Goal: Information Seeking & Learning: Learn about a topic

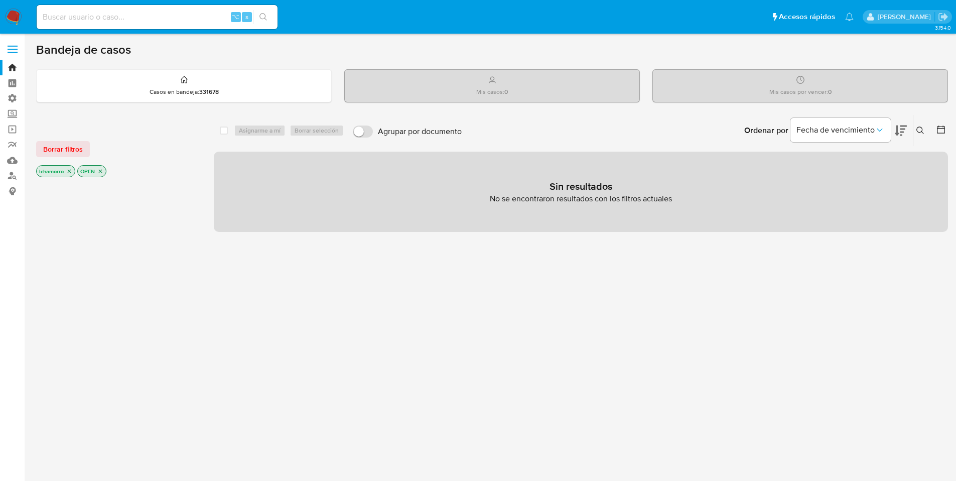
click at [33, 116] on main "3.154.0" at bounding box center [478, 287] width 956 height 575
click at [14, 174] on link "Buscador de personas" at bounding box center [59, 176] width 119 height 16
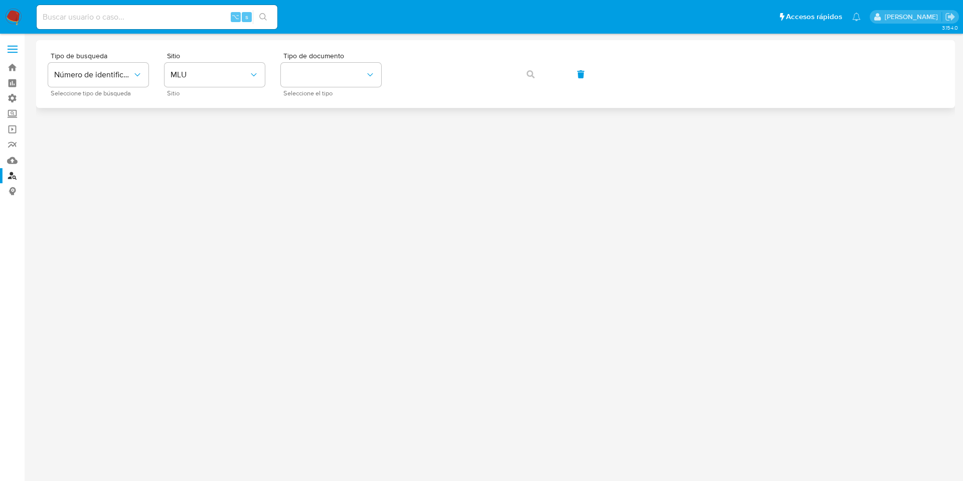
click at [163, 64] on div "Tipo de busqueda Número de identificación Seleccione tipo de búsqueda Sitio MLU…" at bounding box center [495, 74] width 895 height 44
click at [168, 66] on button "MLU" at bounding box center [215, 75] width 100 height 24
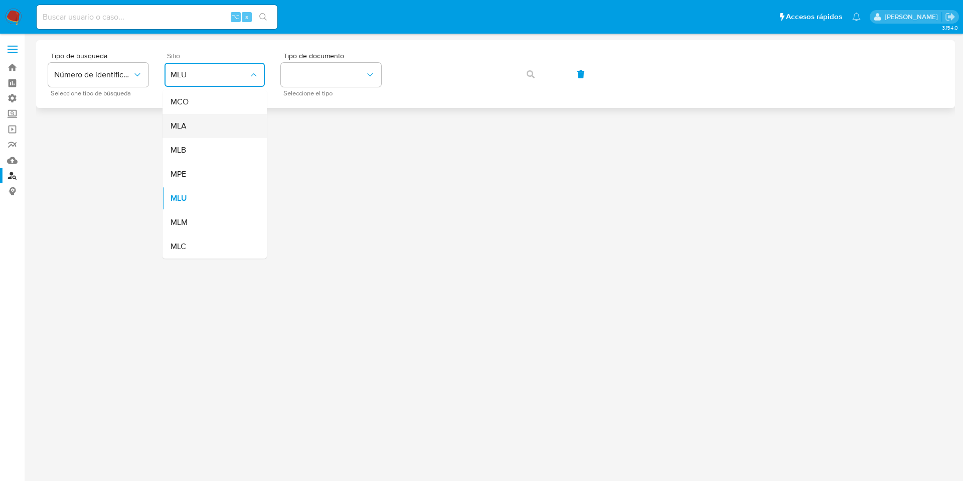
click at [196, 126] on div "MLA" at bounding box center [212, 126] width 82 height 24
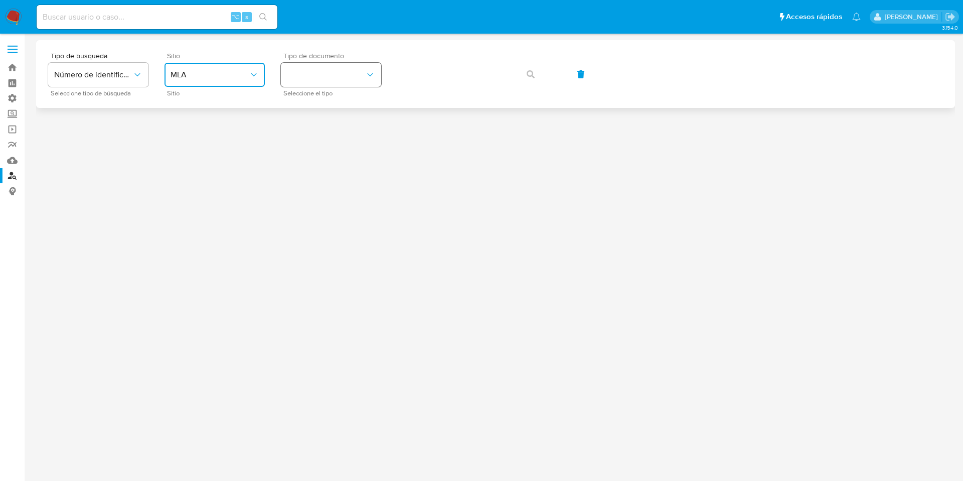
click at [328, 71] on button "identificationType" at bounding box center [331, 75] width 100 height 24
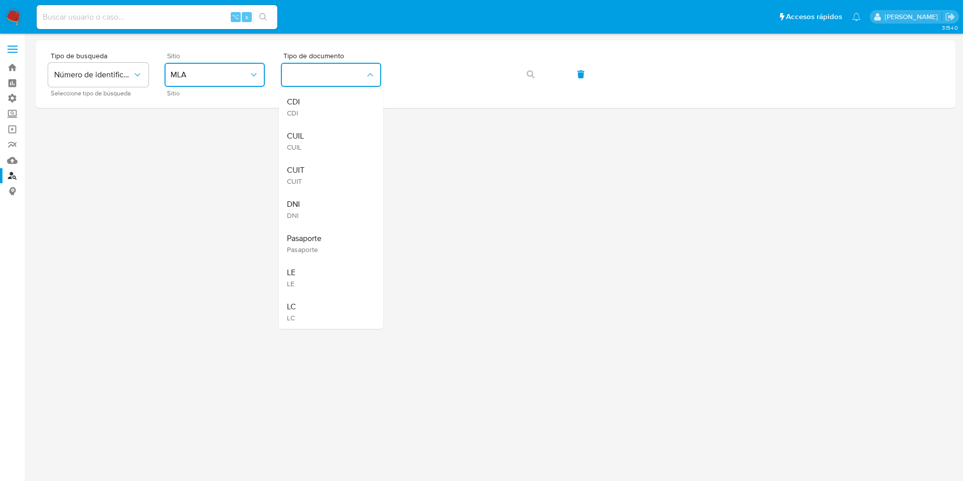
click at [341, 130] on div "CUIL CUIL" at bounding box center [328, 141] width 82 height 34
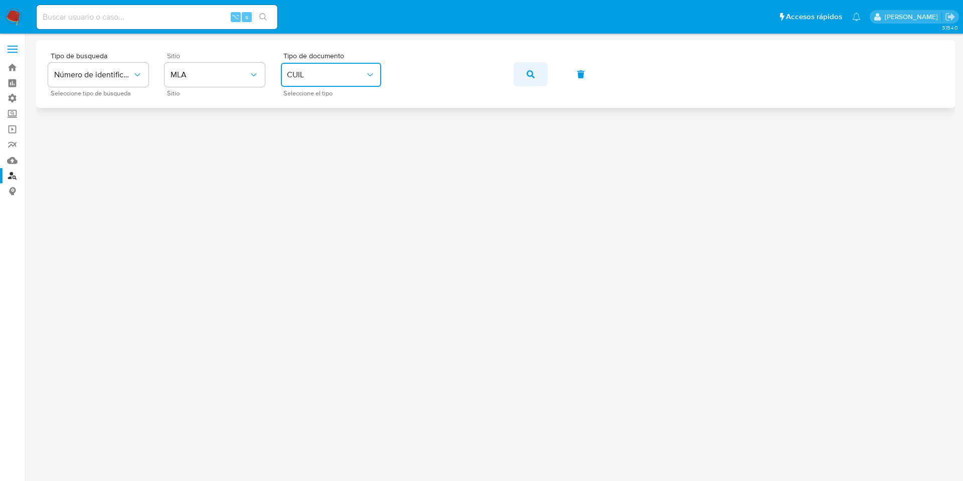
click at [523, 66] on button "button" at bounding box center [531, 74] width 34 height 24
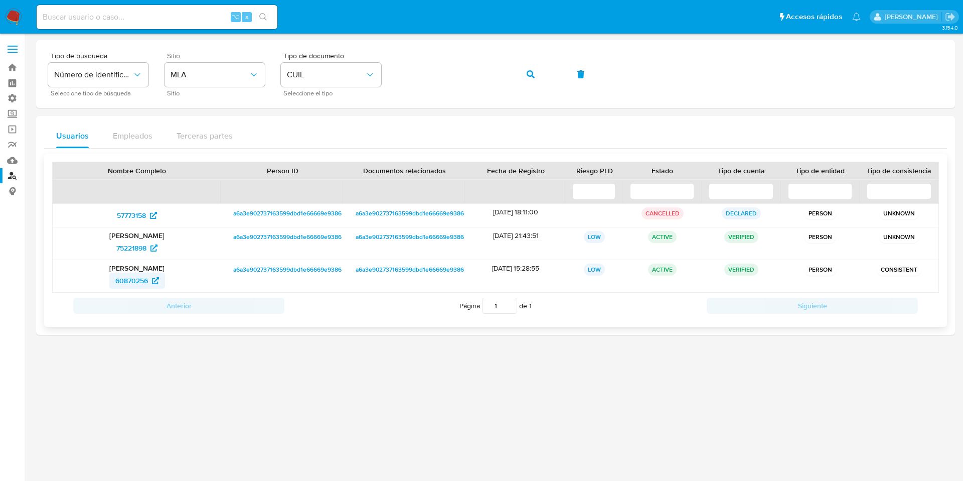
click at [124, 279] on span "60870256" at bounding box center [131, 280] width 33 height 16
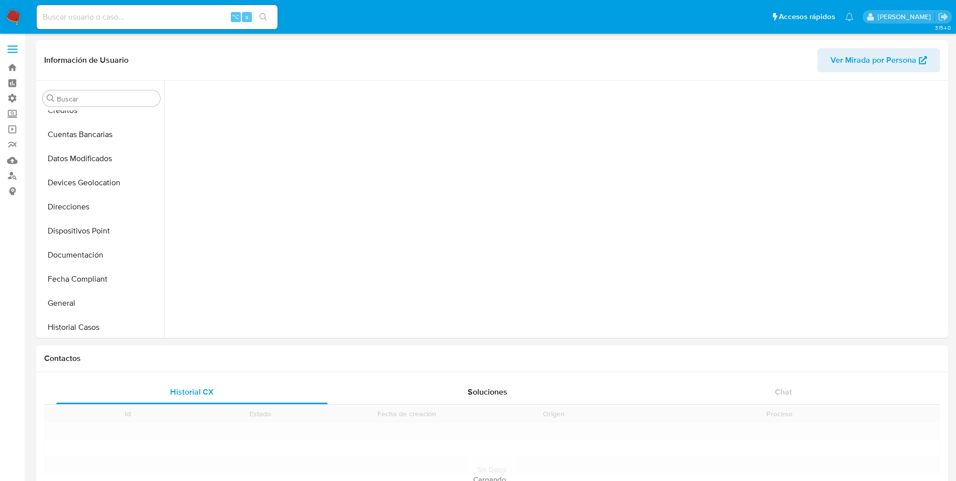
scroll to position [472, 0]
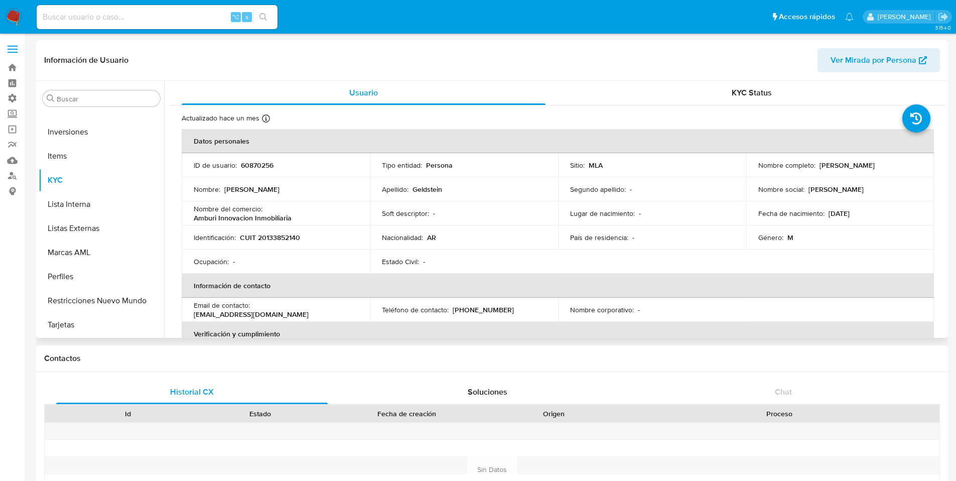
select select "10"
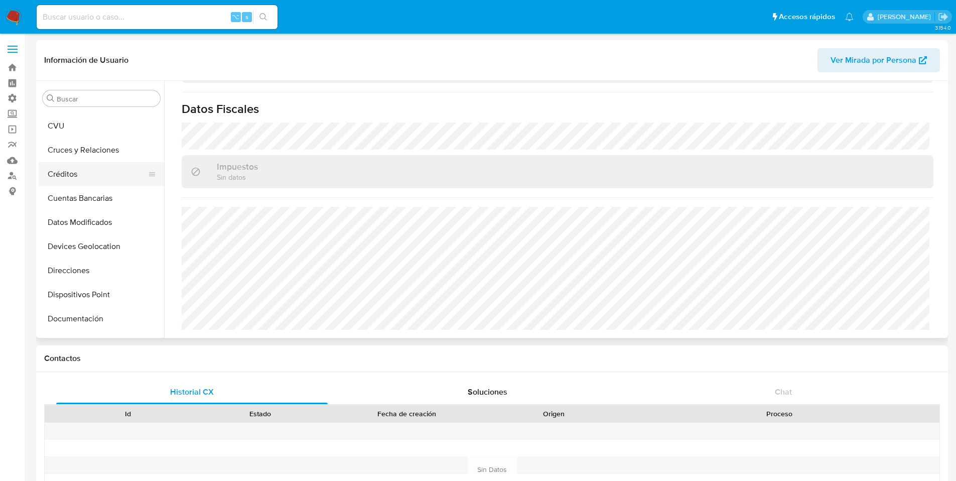
scroll to position [69, 0]
click at [107, 191] on button "Cuentas Bancarias" at bounding box center [97, 198] width 117 height 24
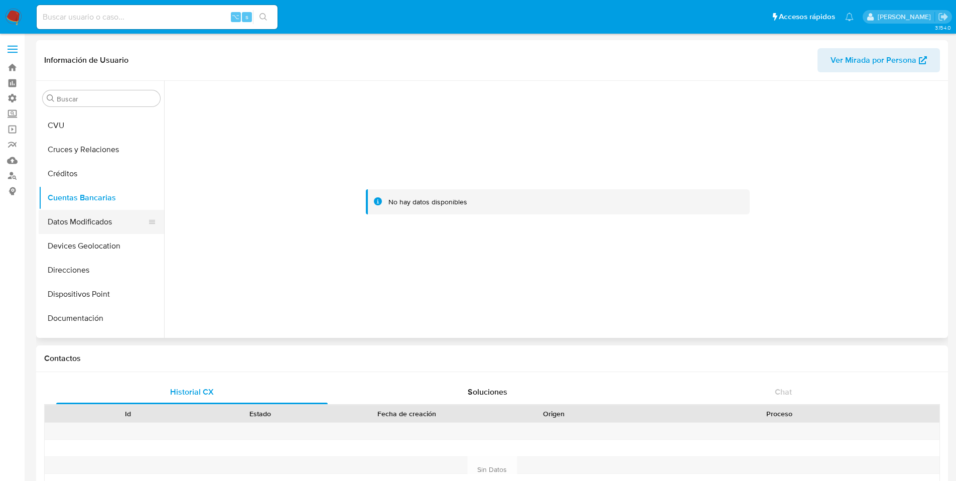
click at [96, 218] on button "Datos Modificados" at bounding box center [97, 222] width 117 height 24
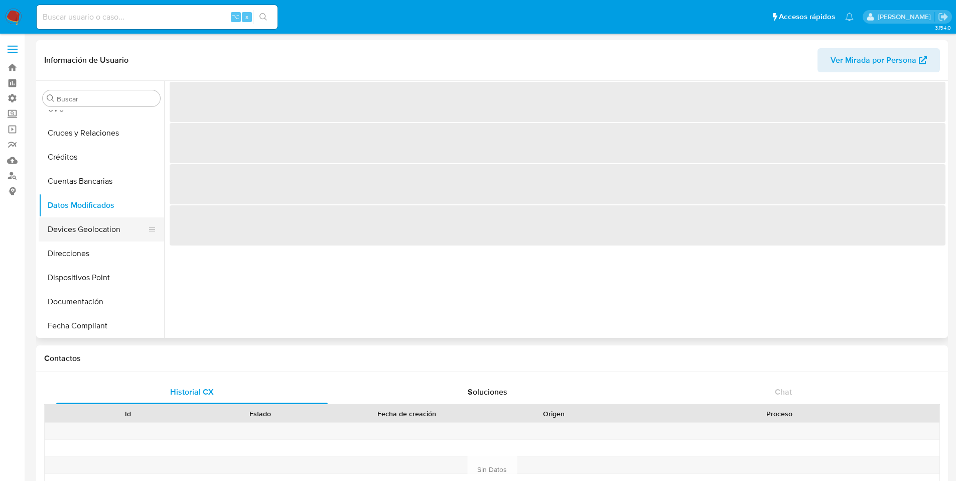
scroll to position [103, 0]
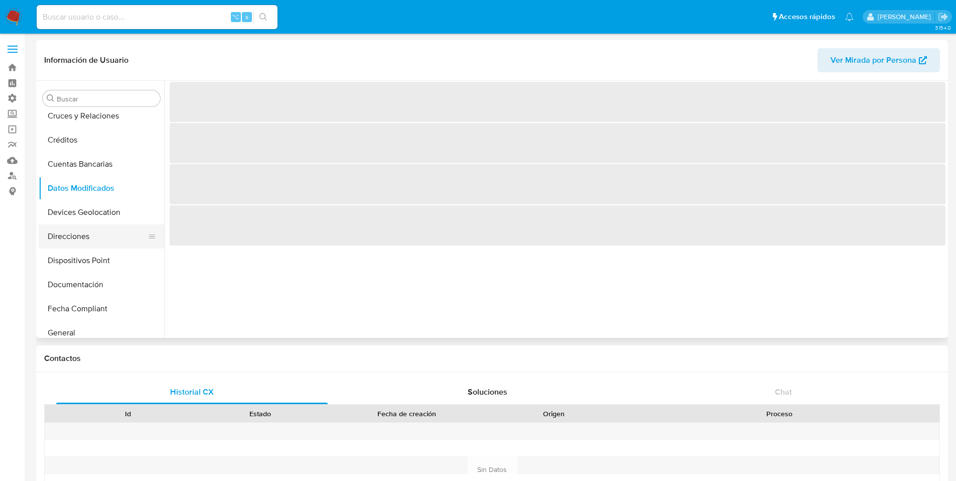
click at [93, 232] on button "Direcciones" at bounding box center [97, 236] width 117 height 24
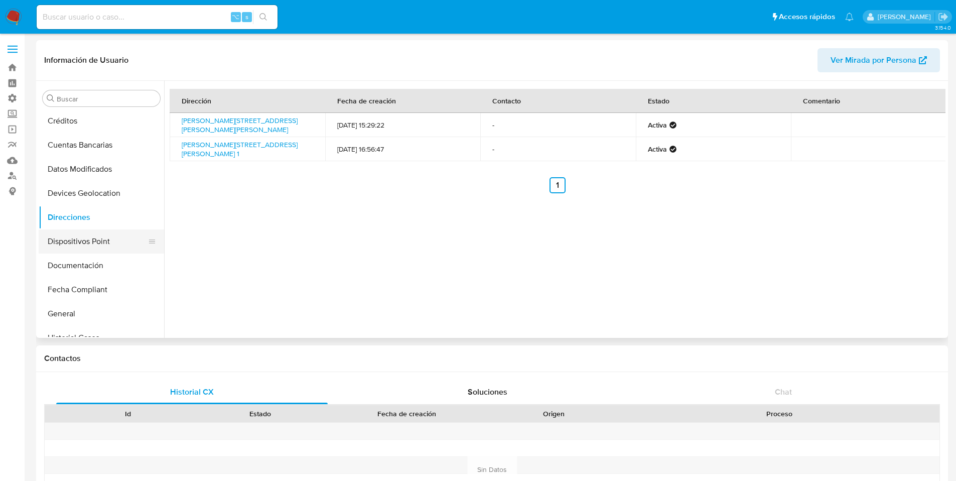
scroll to position [122, 0]
click at [96, 264] on button "Documentación" at bounding box center [97, 265] width 117 height 24
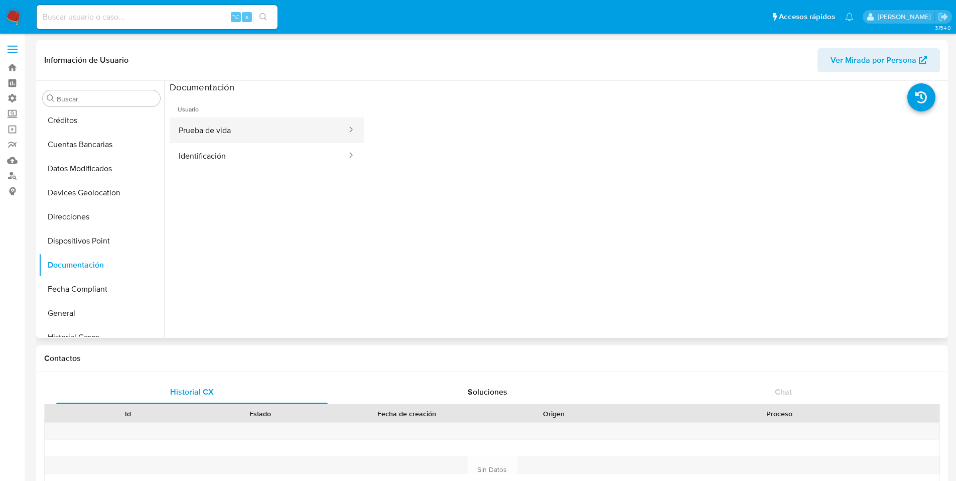
click at [232, 135] on button "Prueba de vida" at bounding box center [259, 130] width 178 height 26
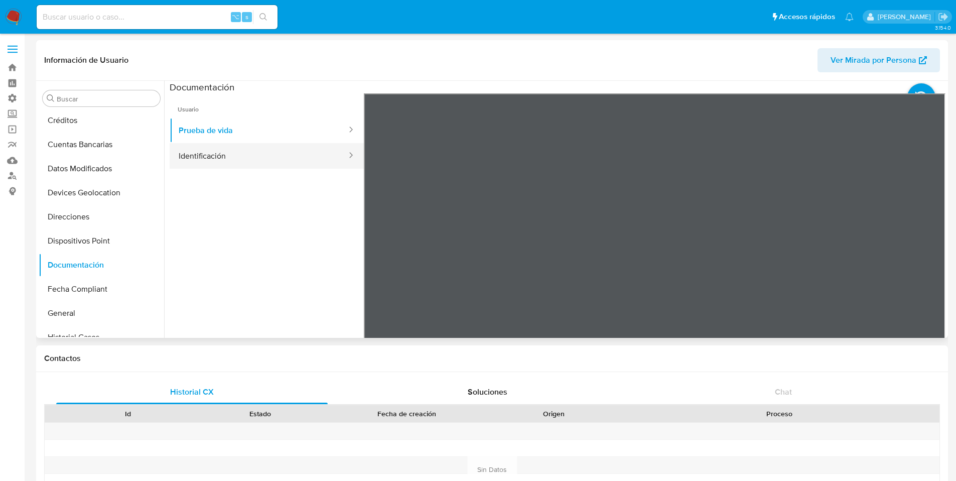
click at [235, 152] on button "Identificación" at bounding box center [259, 156] width 178 height 26
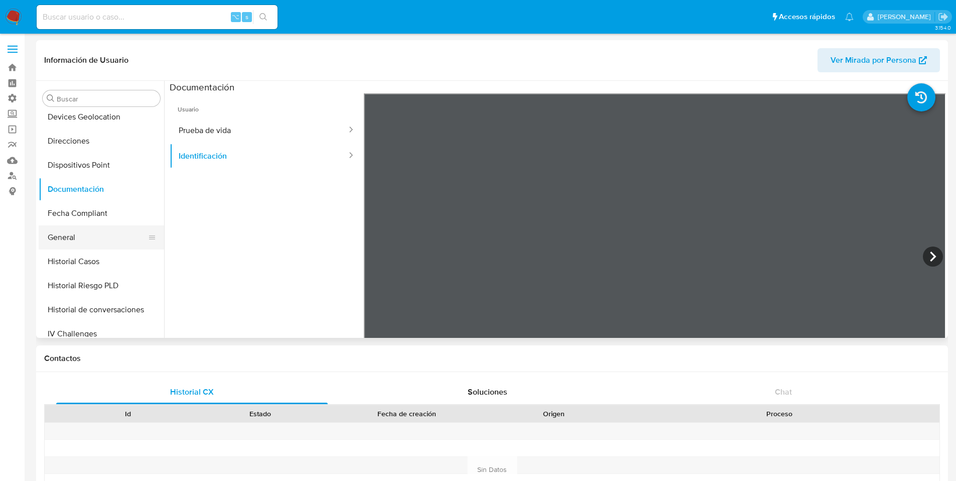
scroll to position [207, 0]
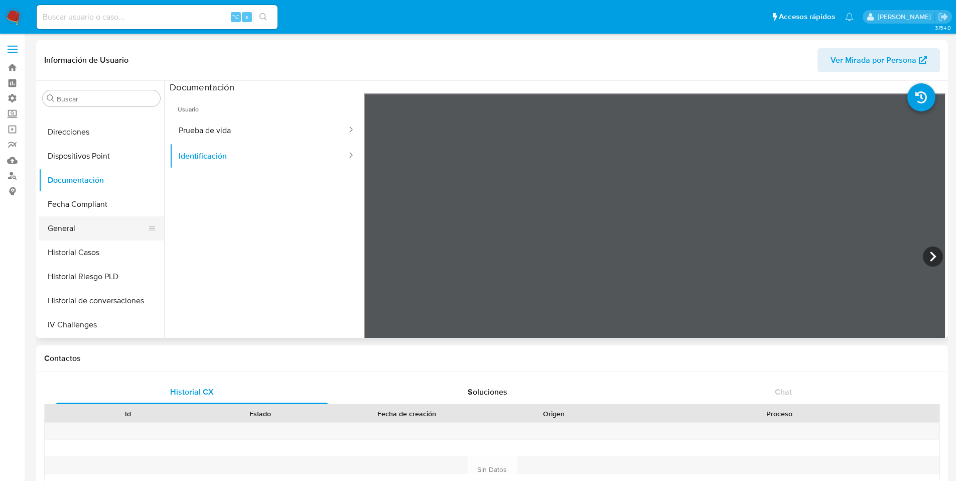
click at [84, 222] on button "General" at bounding box center [97, 228] width 117 height 24
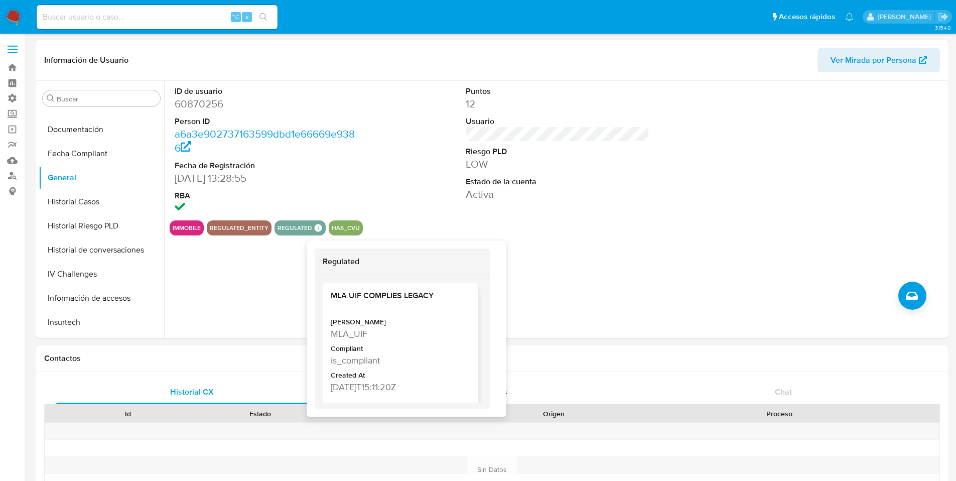
scroll to position [9, 0]
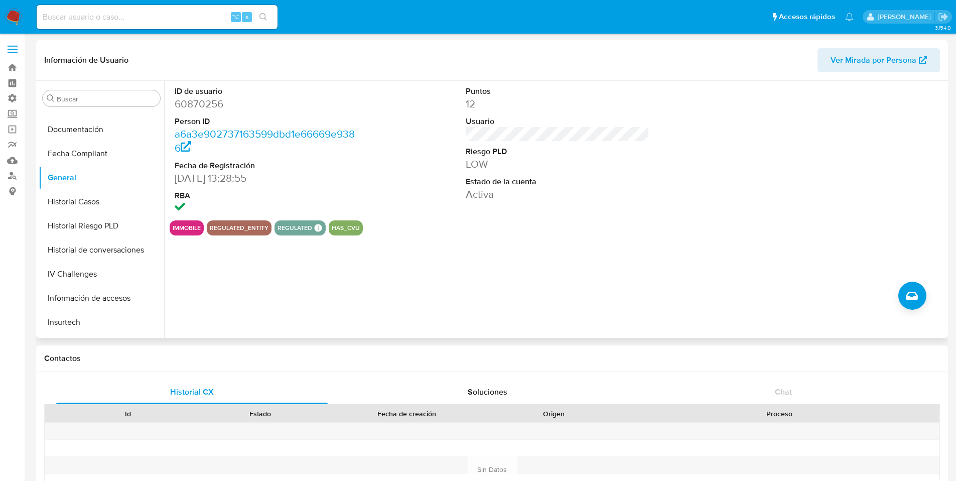
click at [613, 261] on div "ID de usuario 60870256 Person ID a6a3e902737163599dbd1e66669e9386 Fecha de Regi…" at bounding box center [554, 209] width 781 height 257
click at [113, 211] on button "Historial Casos" at bounding box center [97, 202] width 117 height 24
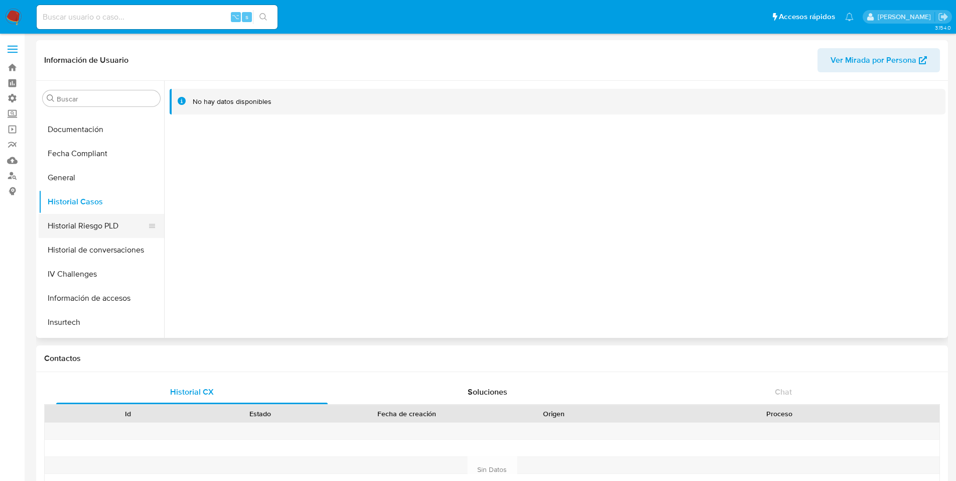
click at [109, 220] on button "Historial Riesgo PLD" at bounding box center [97, 226] width 117 height 24
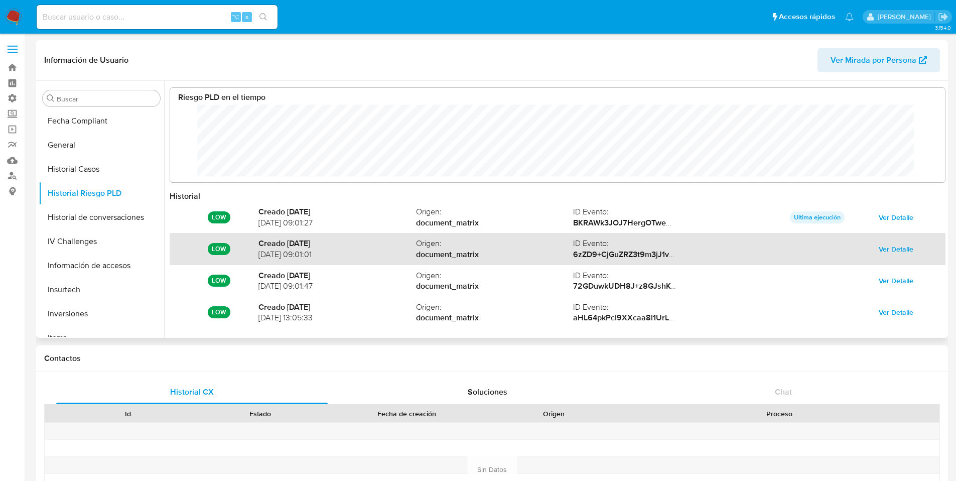
scroll to position [2, 0]
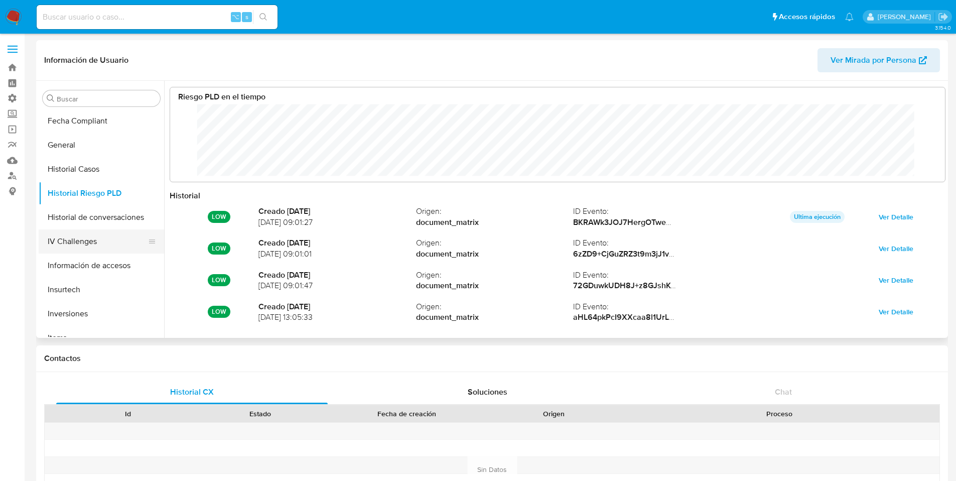
click at [96, 242] on button "IV Challenges" at bounding box center [97, 241] width 117 height 24
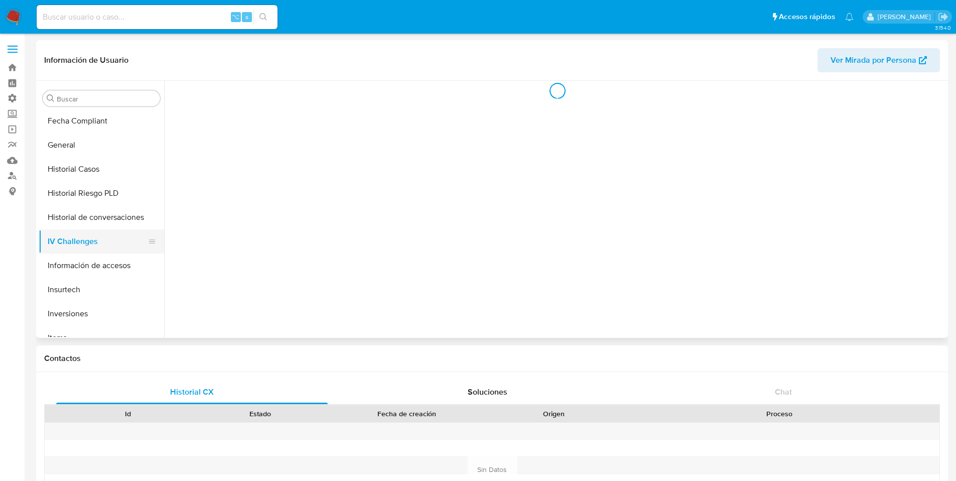
scroll to position [0, 0]
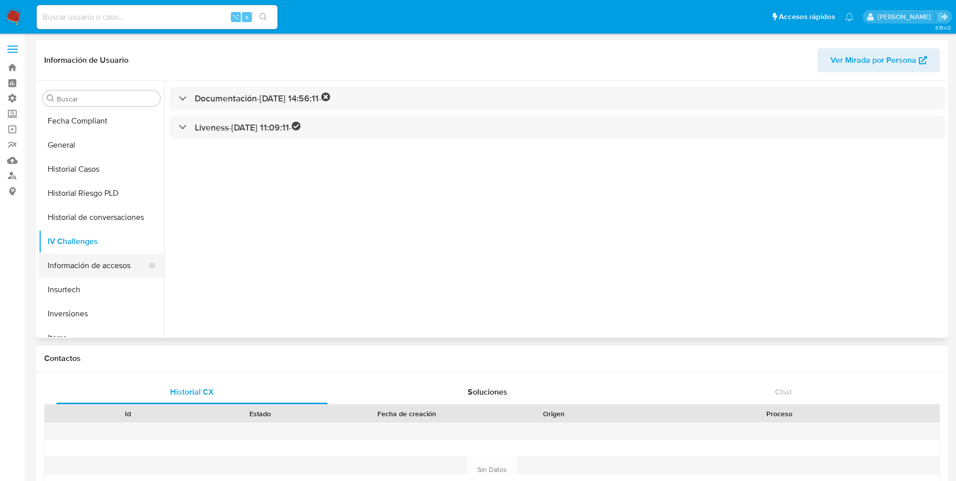
click at [101, 264] on button "Información de accesos" at bounding box center [97, 265] width 117 height 24
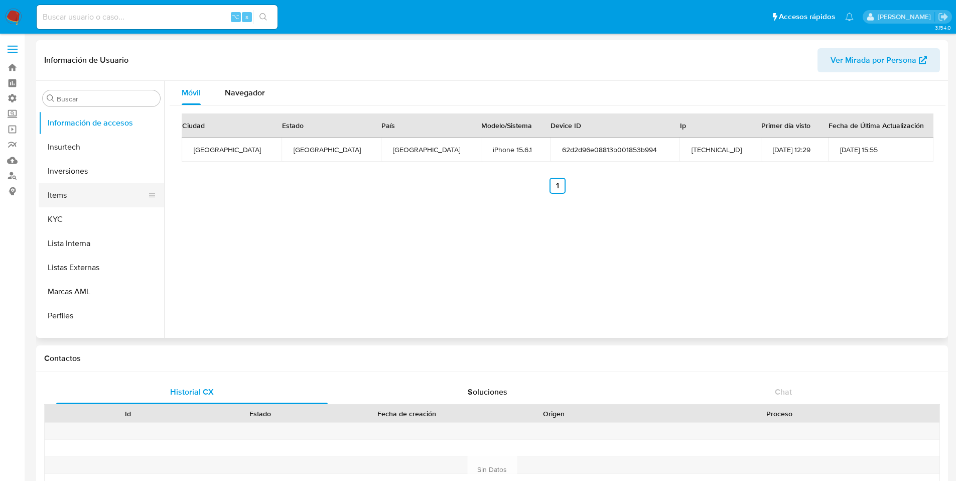
scroll to position [452, 0]
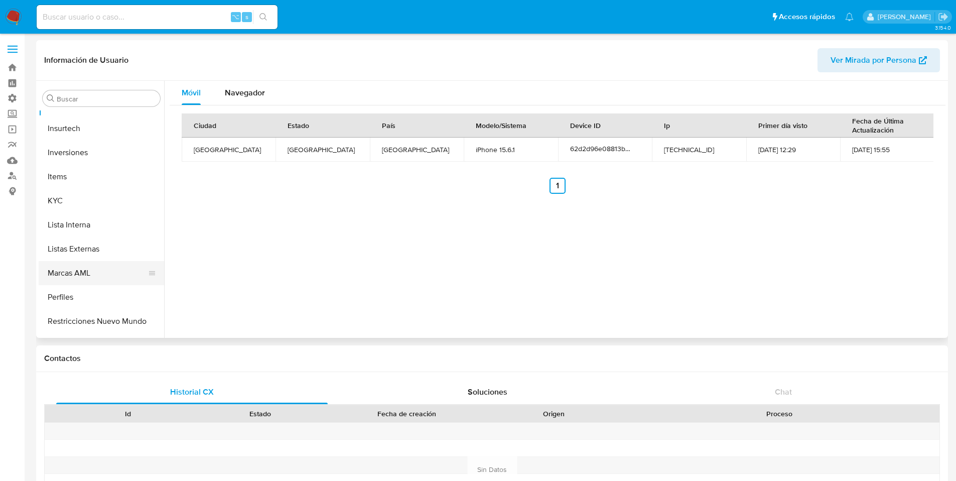
click at [102, 272] on button "Marcas AML" at bounding box center [97, 273] width 117 height 24
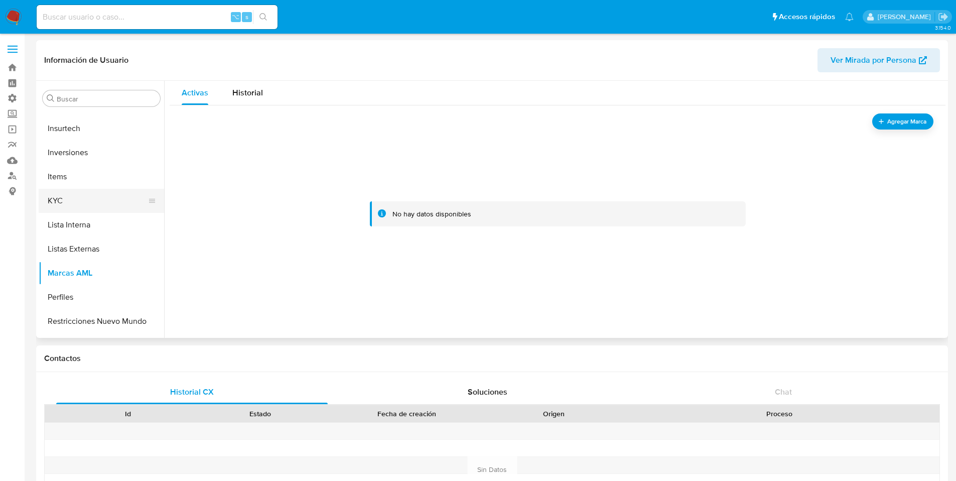
click at [92, 207] on button "KYC" at bounding box center [97, 201] width 117 height 24
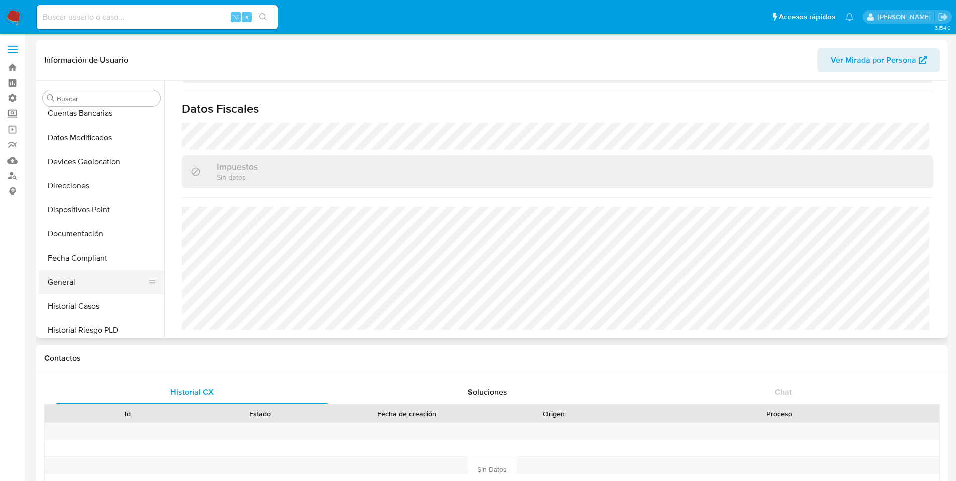
scroll to position [167, 0]
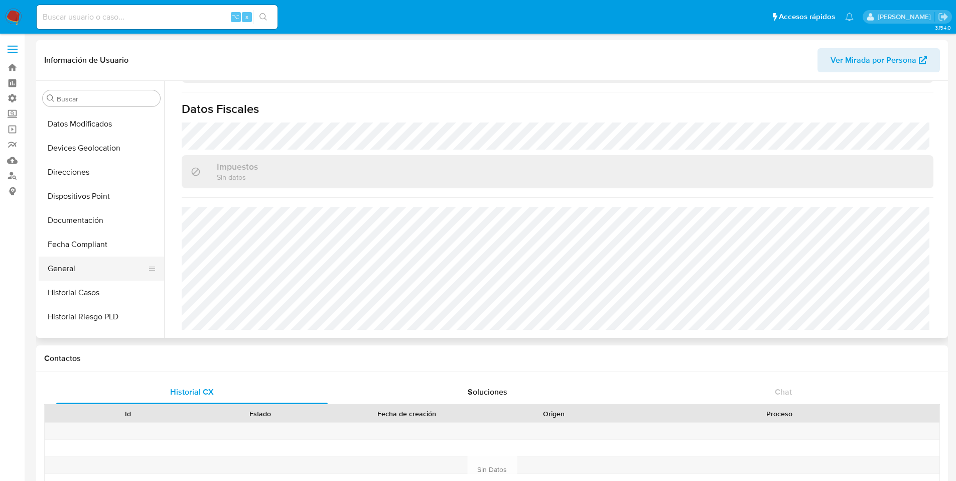
click at [80, 272] on button "General" at bounding box center [97, 268] width 117 height 24
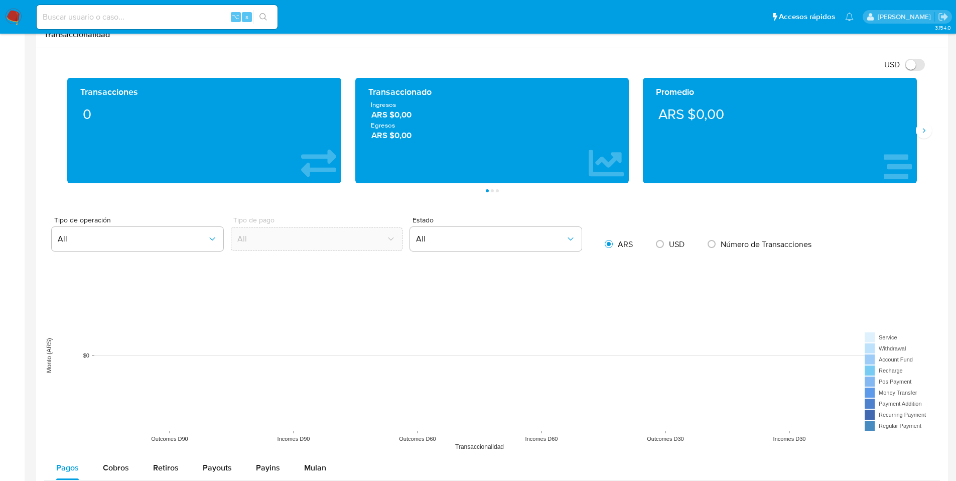
scroll to position [1025, 0]
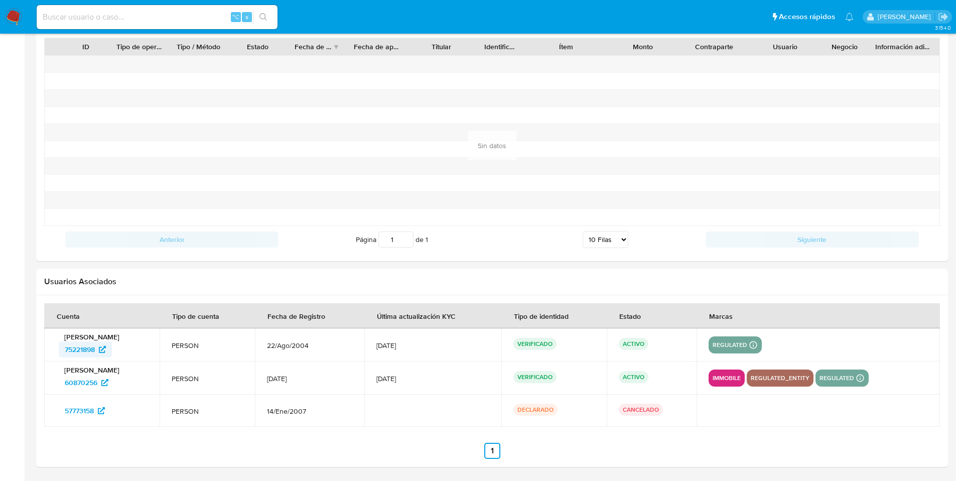
click at [90, 348] on span "75221898" at bounding box center [80, 349] width 30 height 16
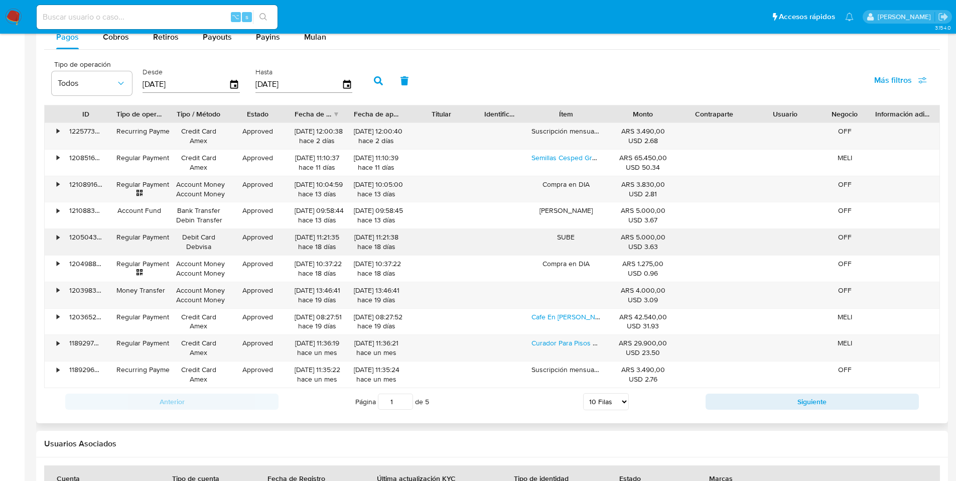
scroll to position [961, 0]
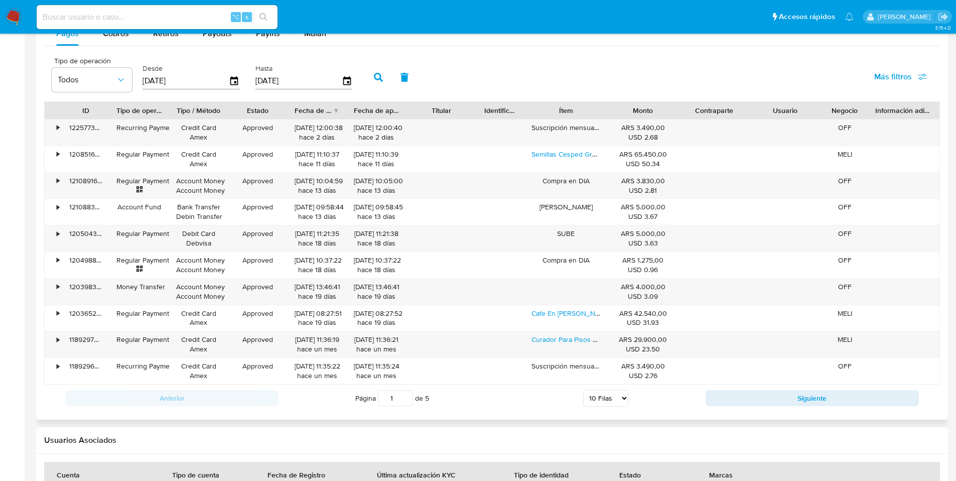
drag, startPoint x: 617, startPoint y: 110, endPoint x: 682, endPoint y: 112, distance: 65.3
click at [679, 112] on div "Monto" at bounding box center [643, 110] width 71 height 17
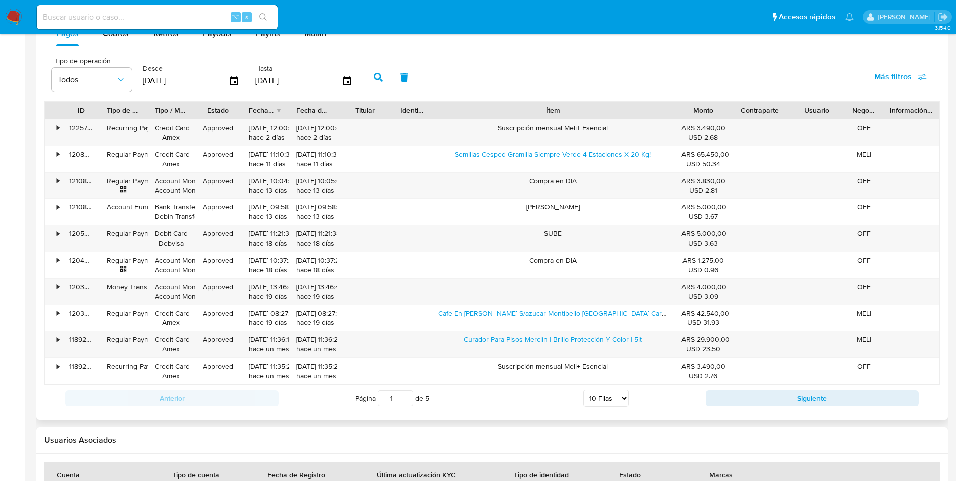
drag, startPoint x: 613, startPoint y: 113, endPoint x: 774, endPoint y: 112, distance: 160.5
click at [774, 112] on div "ID Tipo de operación Tipo / Método Estado Fecha de creación Fecha de aprobación…" at bounding box center [492, 110] width 895 height 17
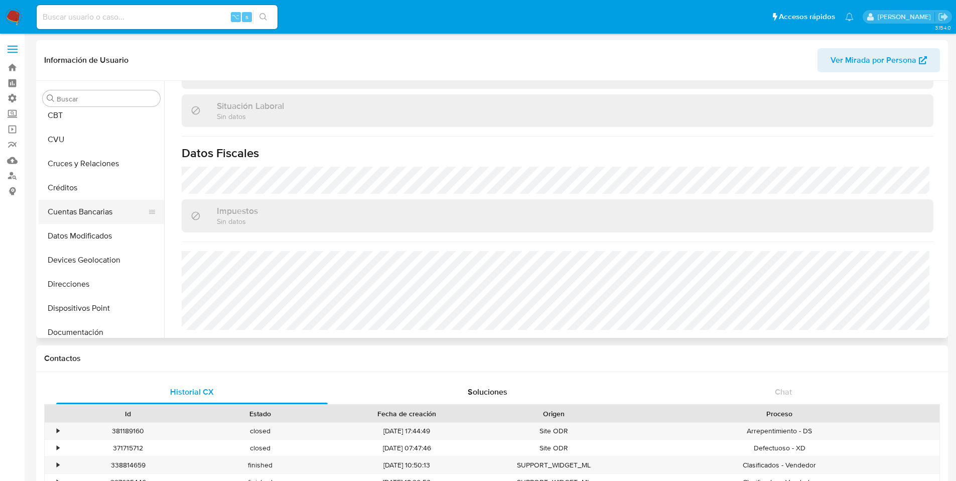
scroll to position [71, 0]
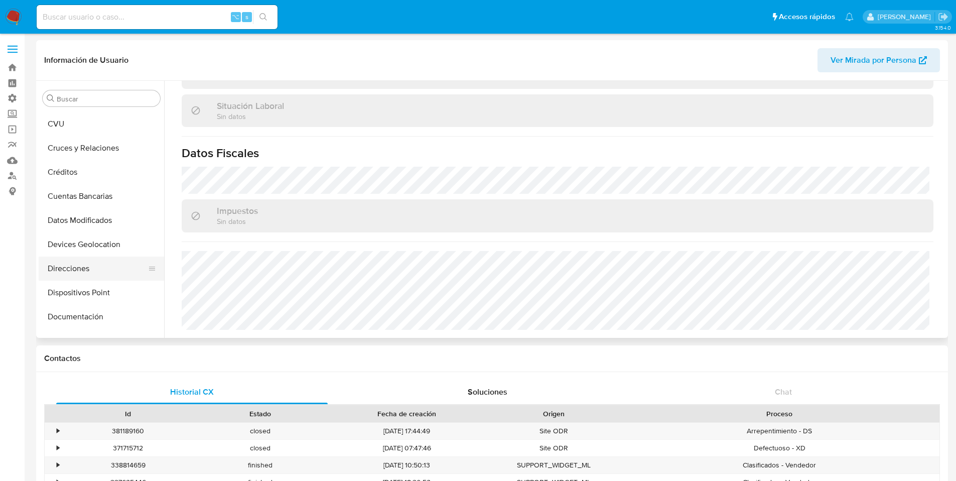
click at [83, 265] on button "Direcciones" at bounding box center [97, 268] width 117 height 24
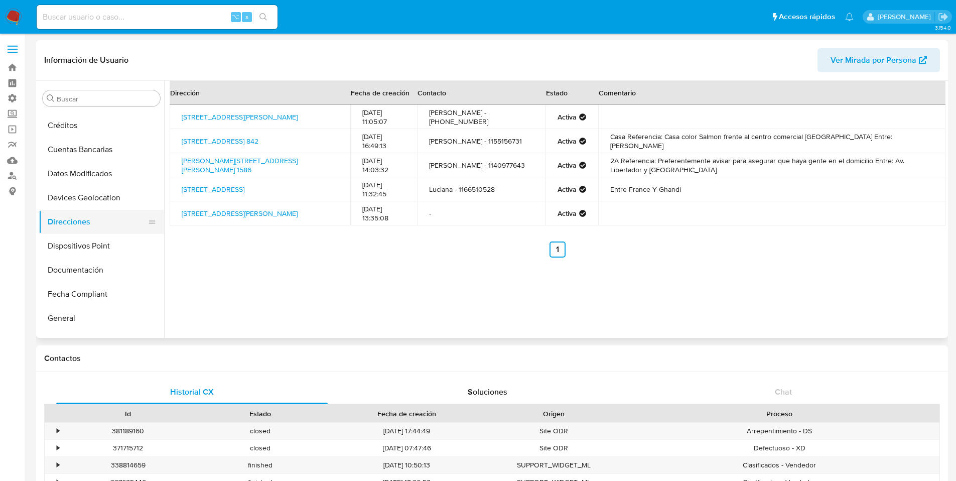
scroll to position [120, 0]
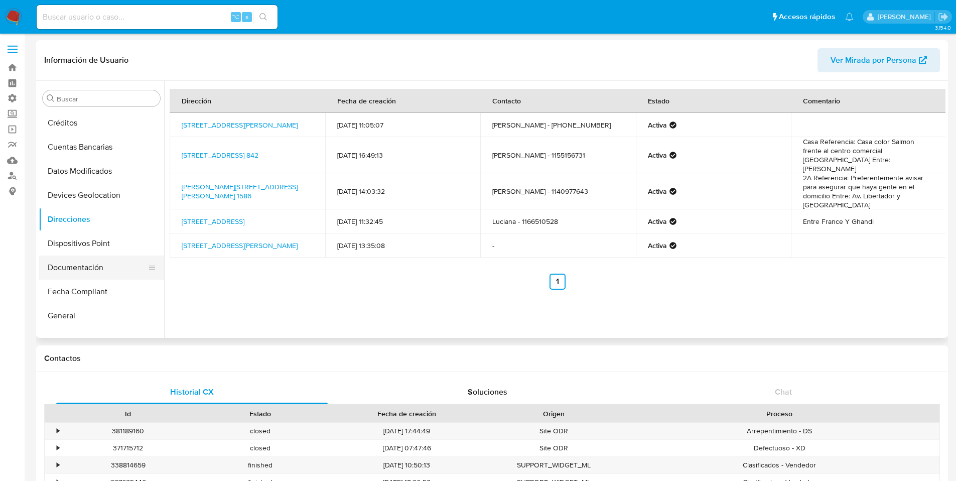
click at [87, 264] on button "Documentación" at bounding box center [97, 267] width 117 height 24
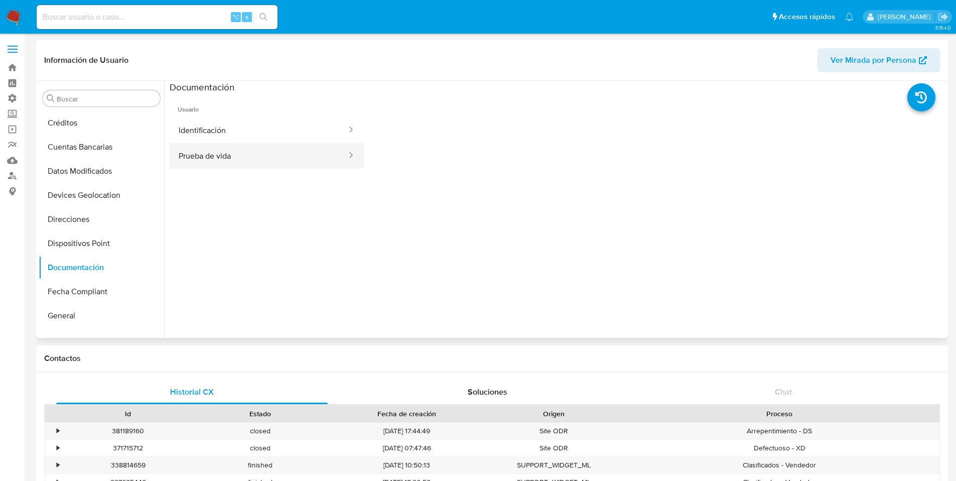
click at [196, 164] on button "Prueba de vida" at bounding box center [259, 156] width 178 height 26
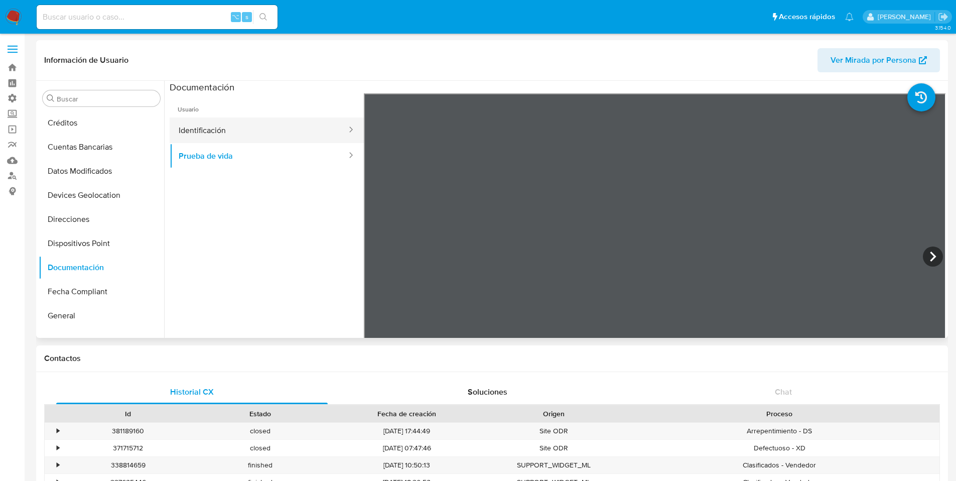
click at [224, 130] on button "Identificación" at bounding box center [259, 130] width 178 height 26
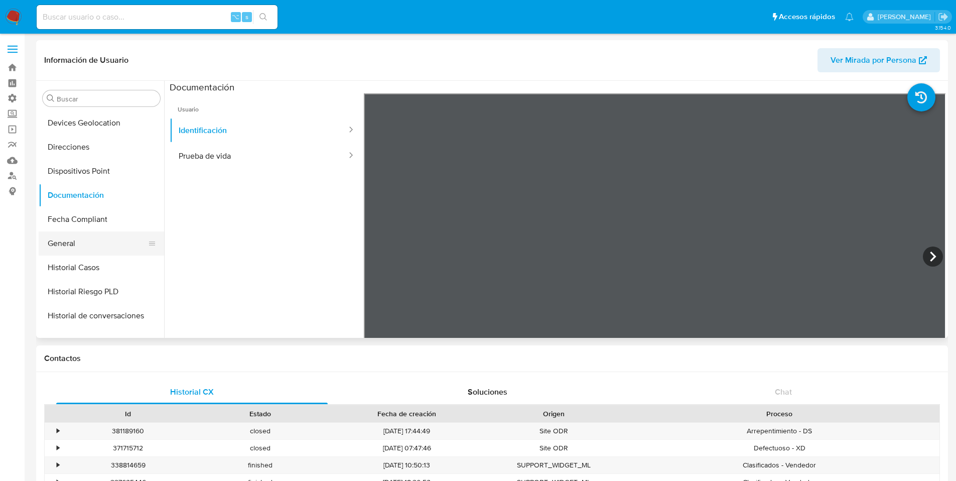
scroll to position [204, 0]
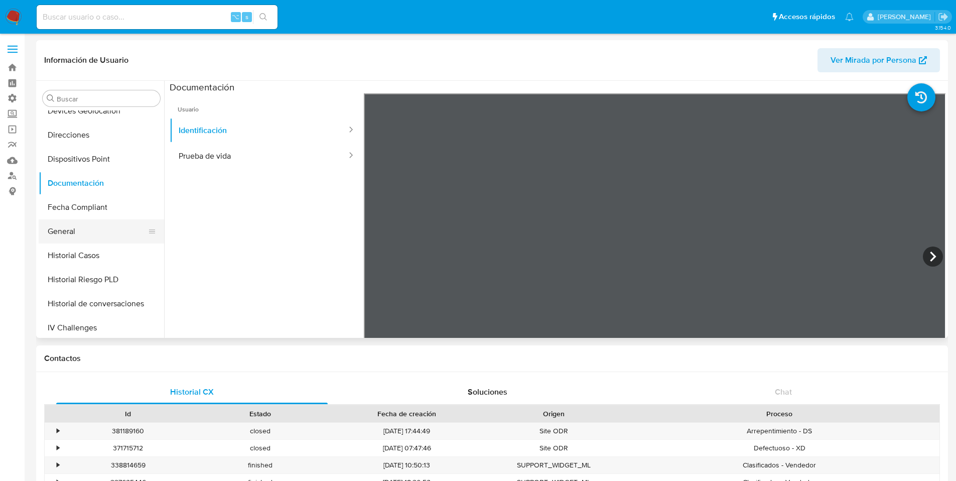
click at [96, 221] on button "General" at bounding box center [97, 231] width 117 height 24
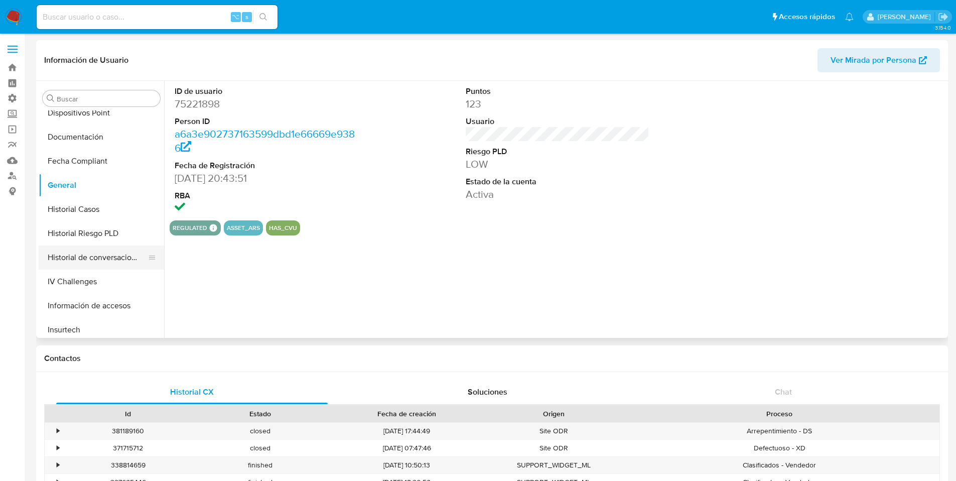
scroll to position [271, 0]
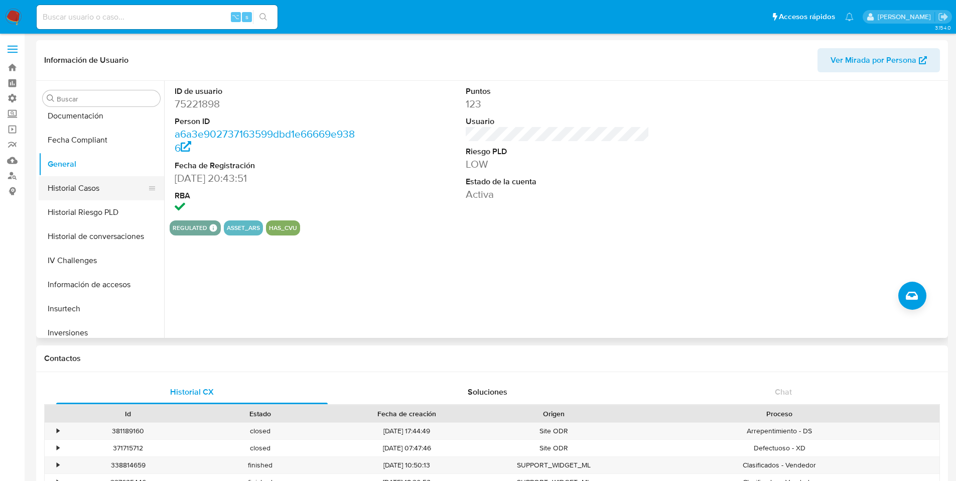
click at [103, 195] on button "Historial Casos" at bounding box center [97, 188] width 117 height 24
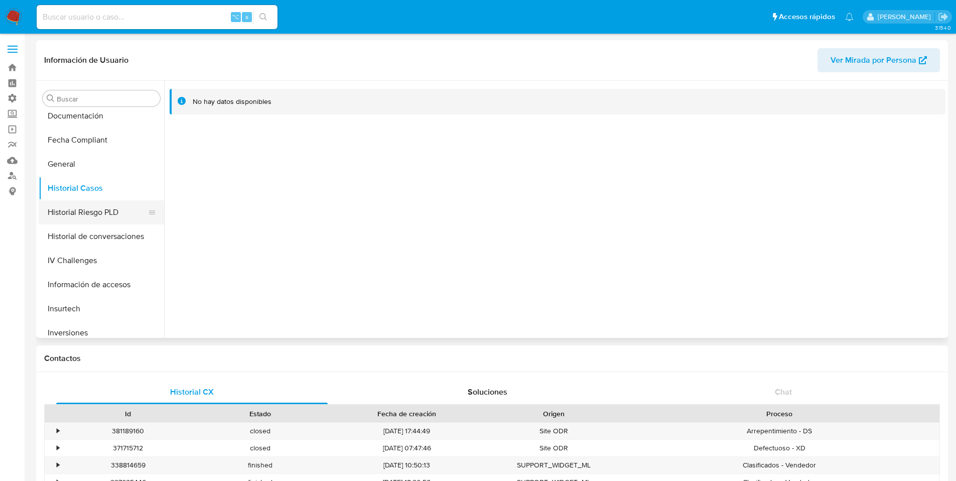
click at [101, 214] on button "Historial Riesgo PLD" at bounding box center [97, 212] width 117 height 24
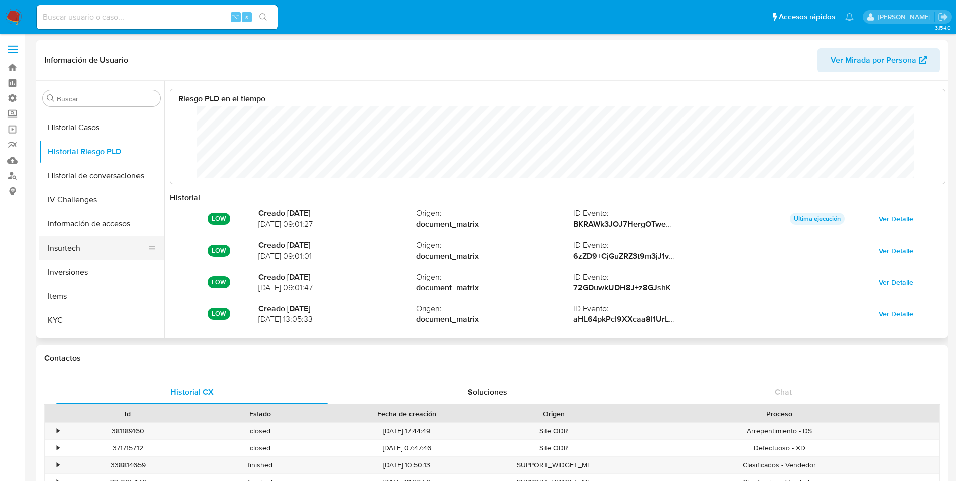
scroll to position [350, 0]
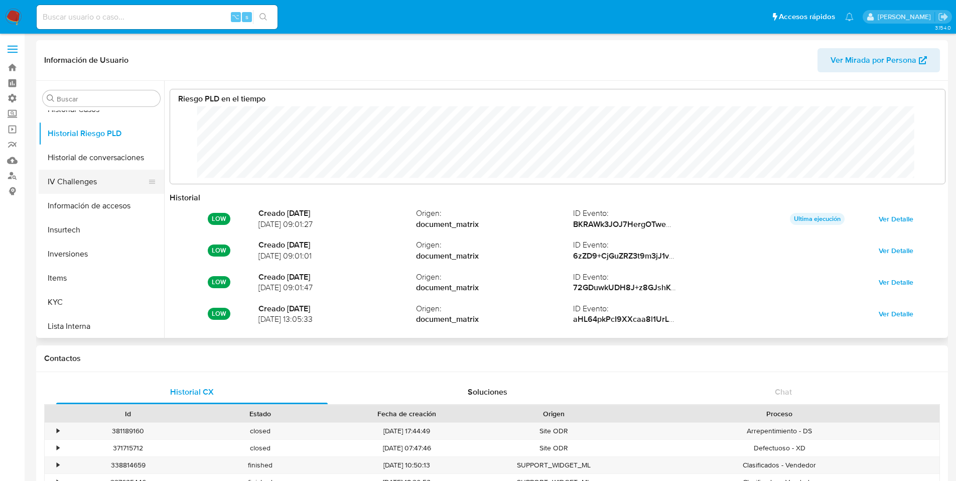
click at [90, 178] on button "IV Challenges" at bounding box center [97, 182] width 117 height 24
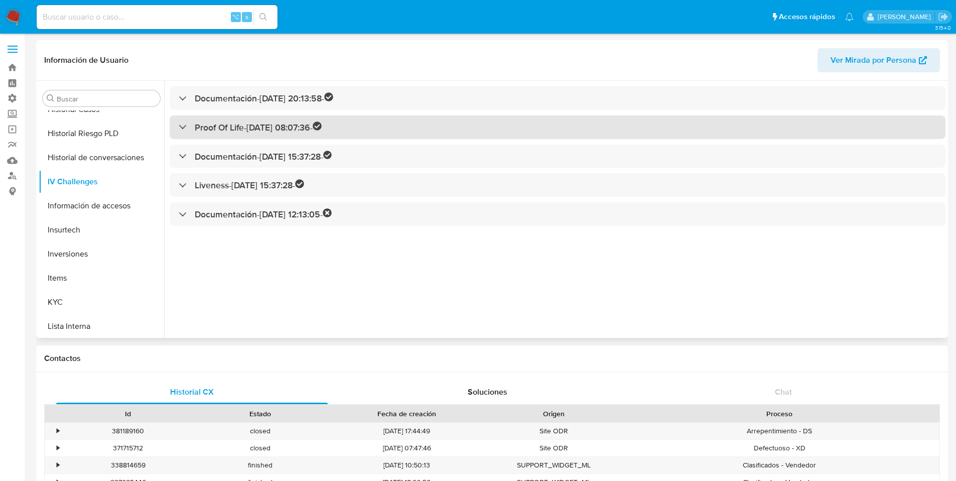
click at [179, 121] on div "Proof Of Life - [DATE] 08:07:36 -" at bounding box center [250, 127] width 143 height 12
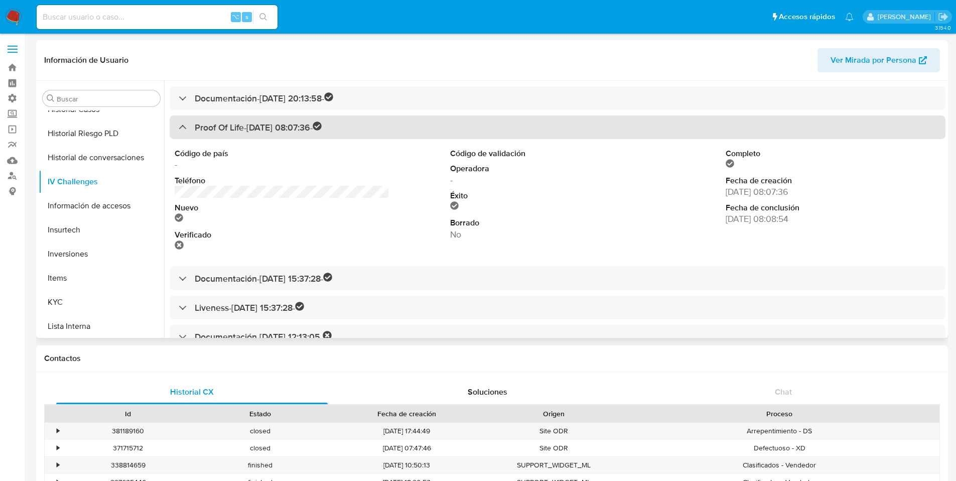
click at [180, 124] on div "Proof Of Life - [DATE] 08:07:36 -" at bounding box center [250, 127] width 143 height 12
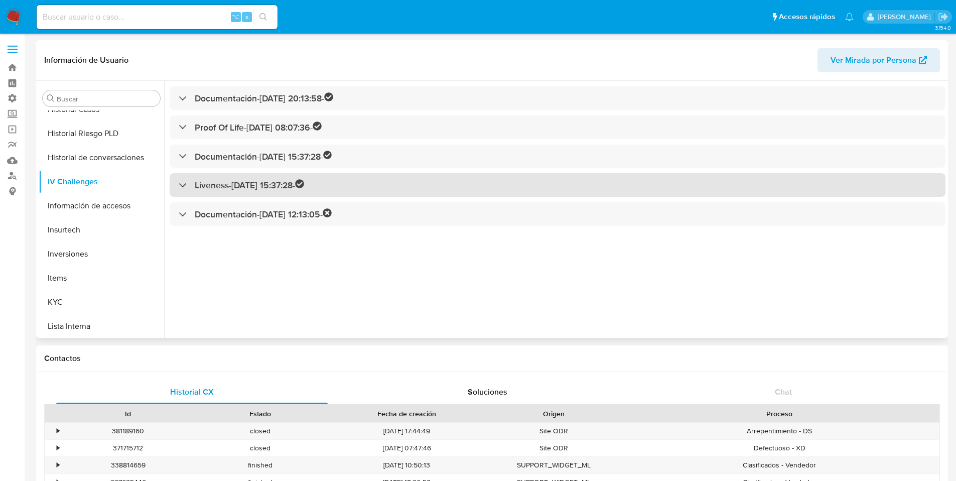
click at [177, 185] on div "Liveness - [DATE] 15:37:28 -" at bounding box center [558, 185] width 776 height 24
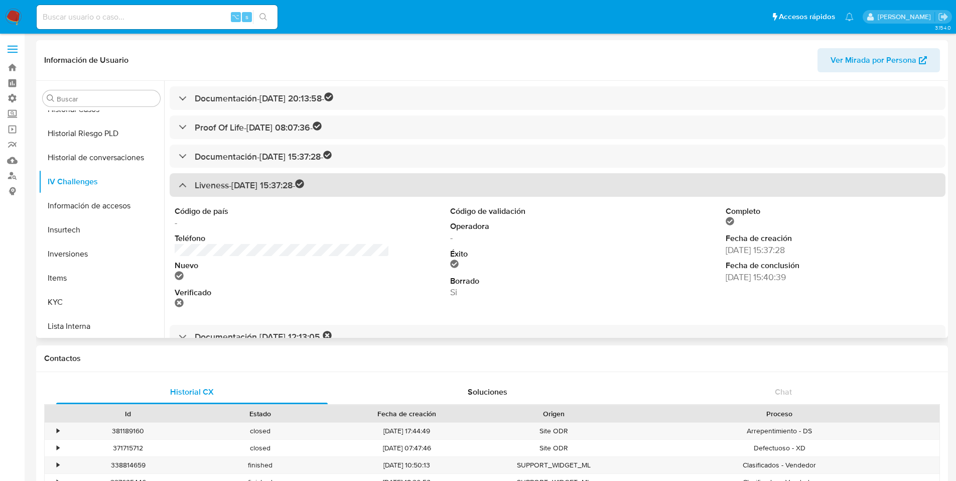
click at [177, 184] on div "Liveness - [DATE] 15:37:28 -" at bounding box center [558, 185] width 776 height 24
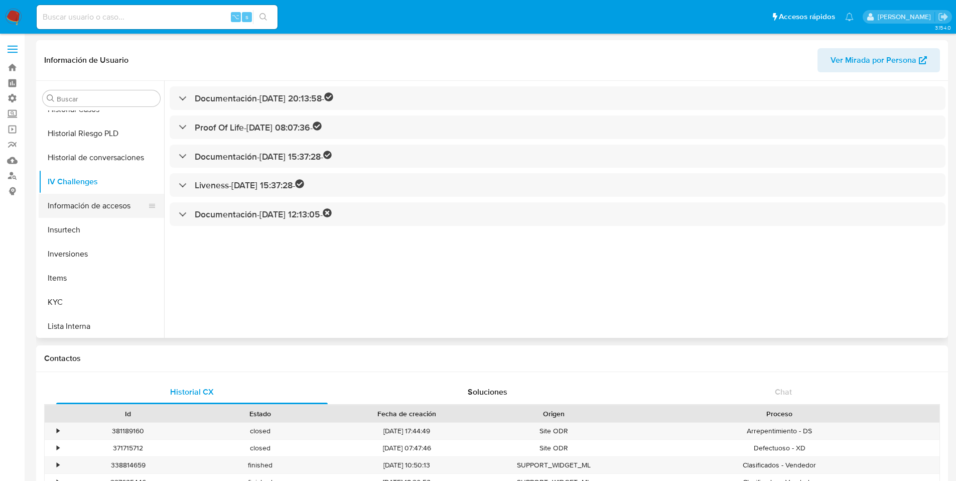
click at [91, 211] on button "Información de accesos" at bounding box center [97, 206] width 117 height 24
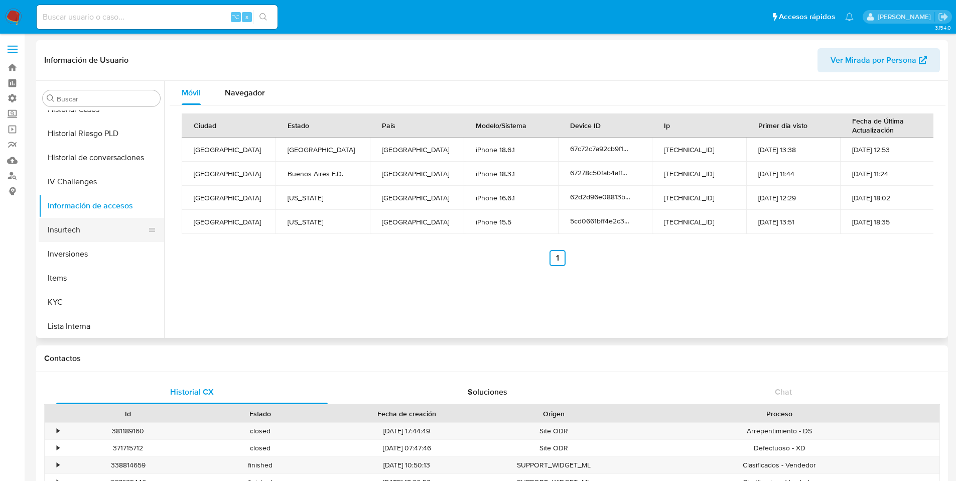
click at [73, 230] on button "Insurtech" at bounding box center [97, 230] width 117 height 24
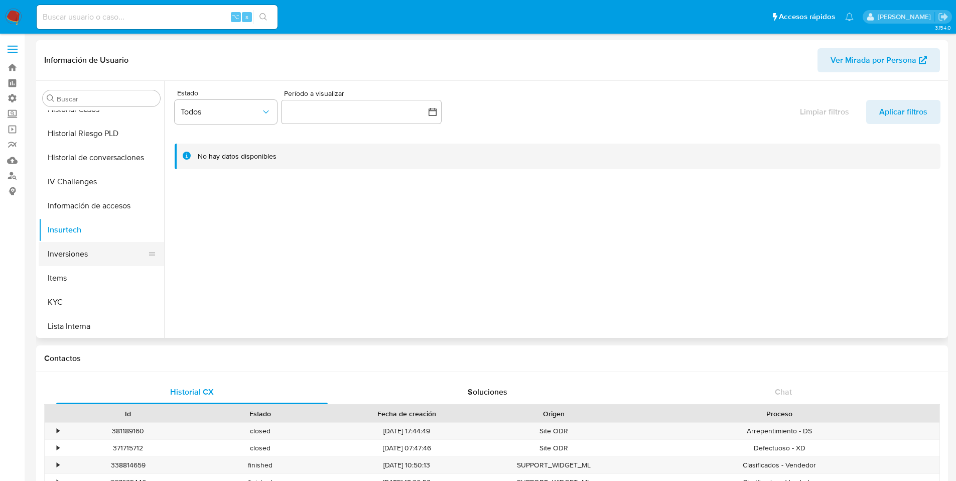
click at [74, 262] on button "Inversiones" at bounding box center [97, 254] width 117 height 24
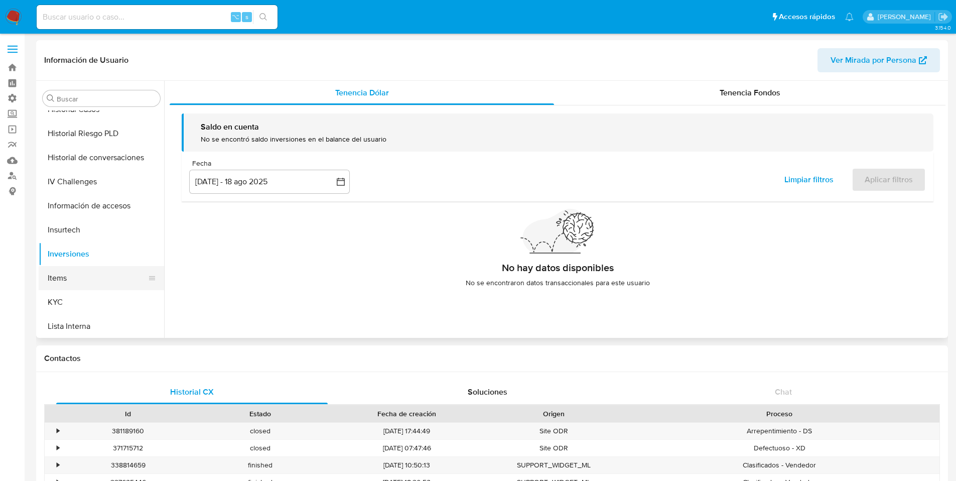
click at [71, 279] on button "Items" at bounding box center [97, 278] width 117 height 24
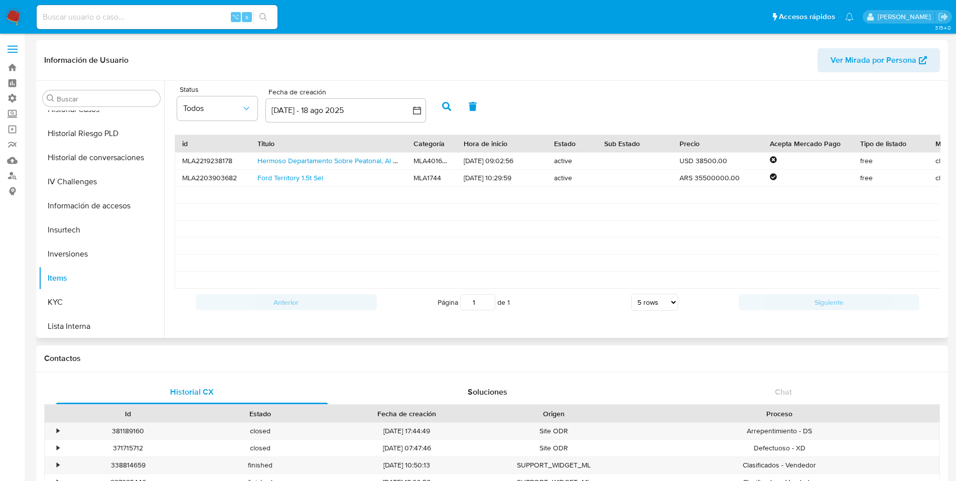
drag, startPoint x: 497, startPoint y: 145, endPoint x: 402, endPoint y: 139, distance: 95.0
click at [402, 139] on div at bounding box center [406, 143] width 18 height 17
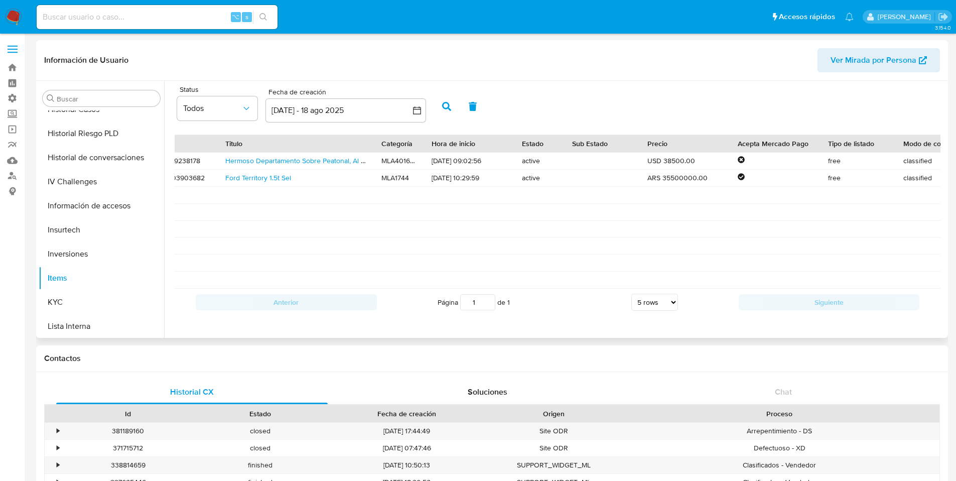
scroll to position [0, 0]
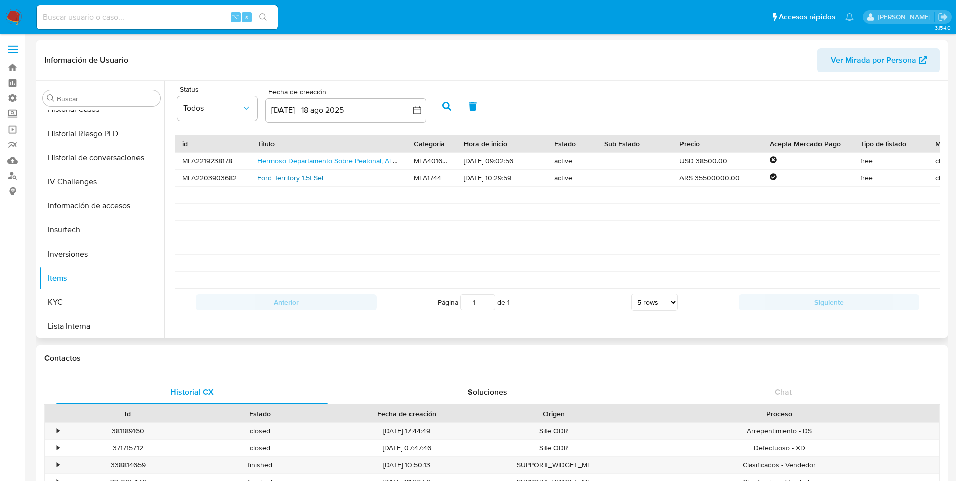
click at [299, 177] on link "Ford Territory 1.5t Sel" at bounding box center [290, 178] width 66 height 10
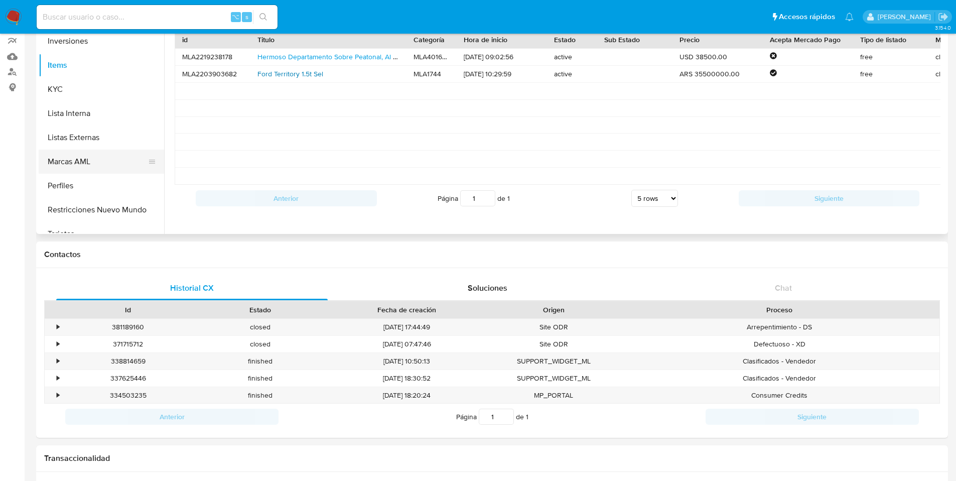
scroll to position [472, 0]
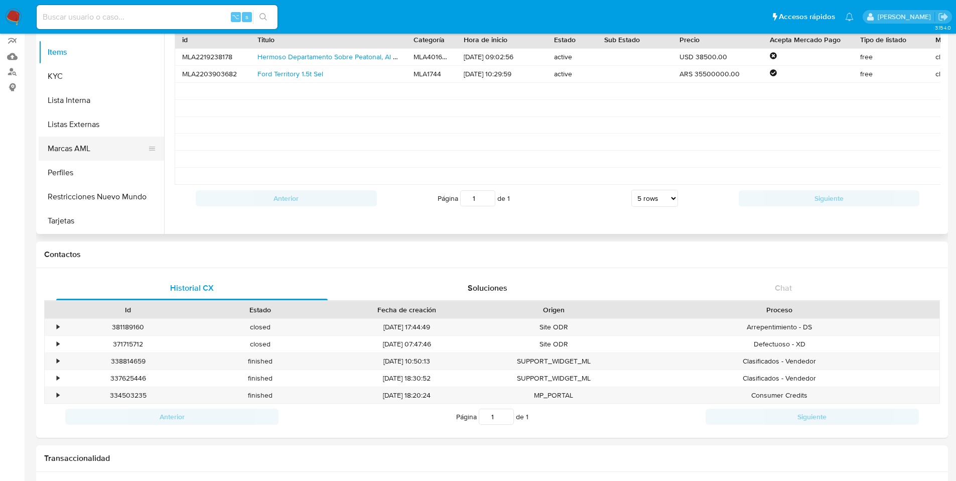
click at [103, 148] on button "Marcas AML" at bounding box center [97, 148] width 117 height 24
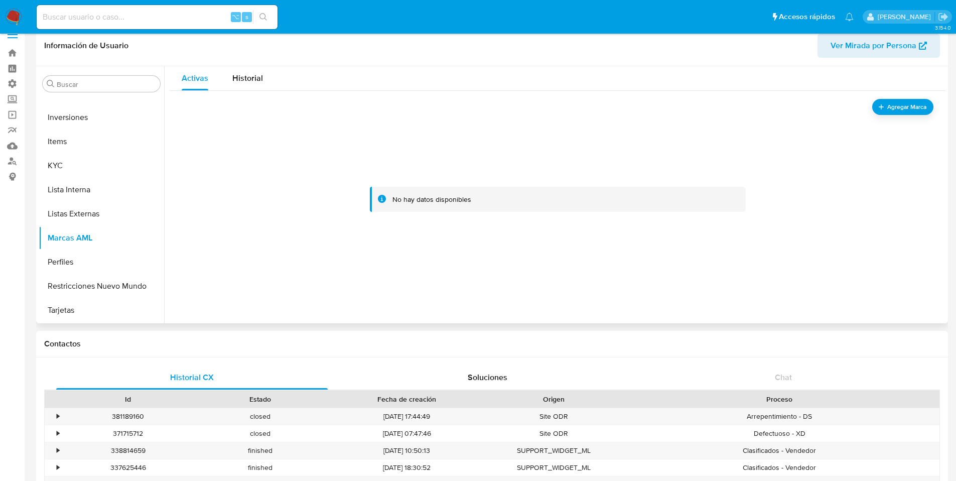
scroll to position [0, 0]
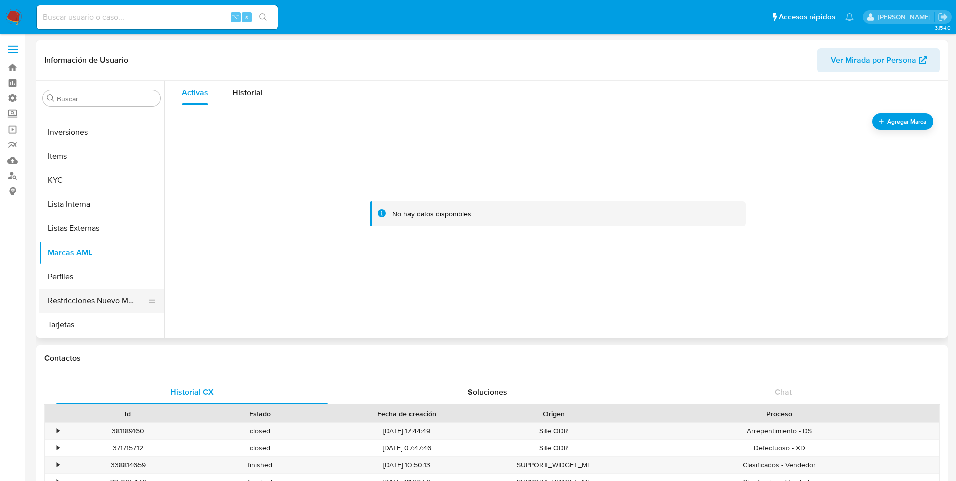
click at [89, 300] on button "Restricciones Nuevo Mundo" at bounding box center [97, 300] width 117 height 24
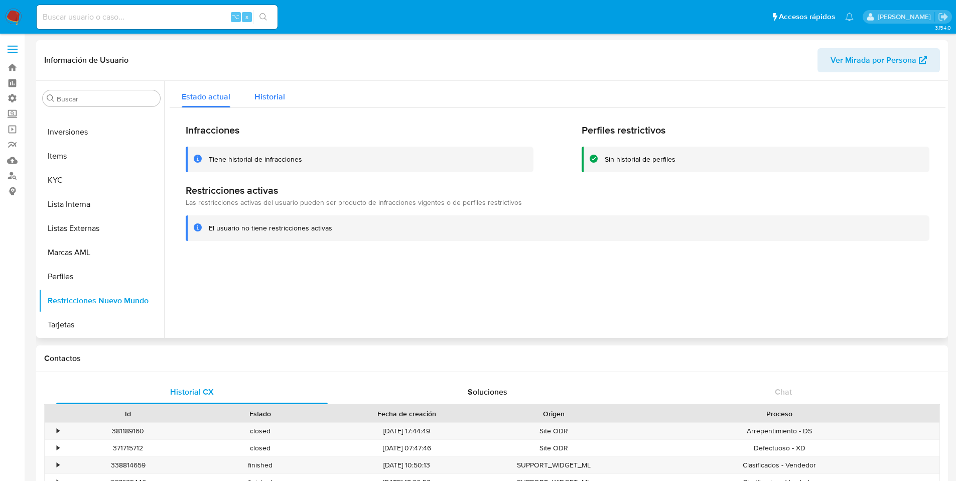
click at [253, 95] on button "Historial" at bounding box center [269, 94] width 55 height 27
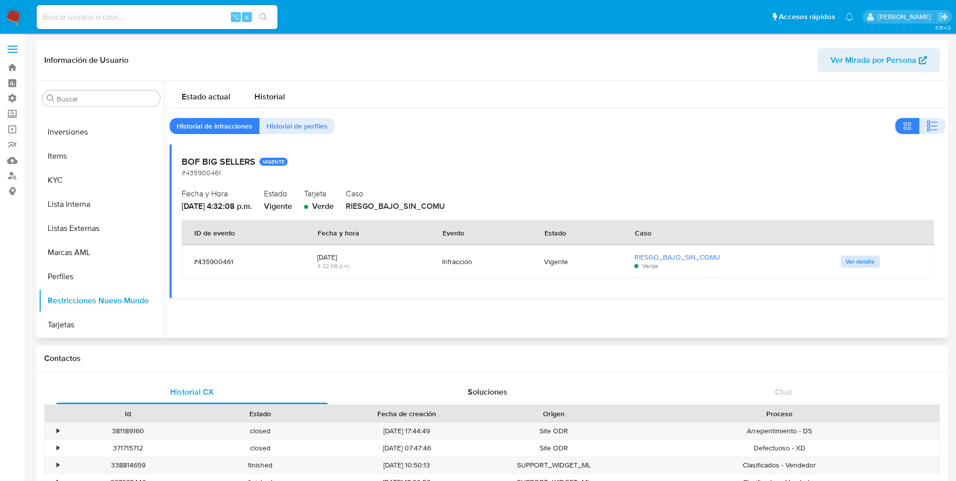
click at [847, 262] on span "Ver detalle" at bounding box center [859, 261] width 29 height 10
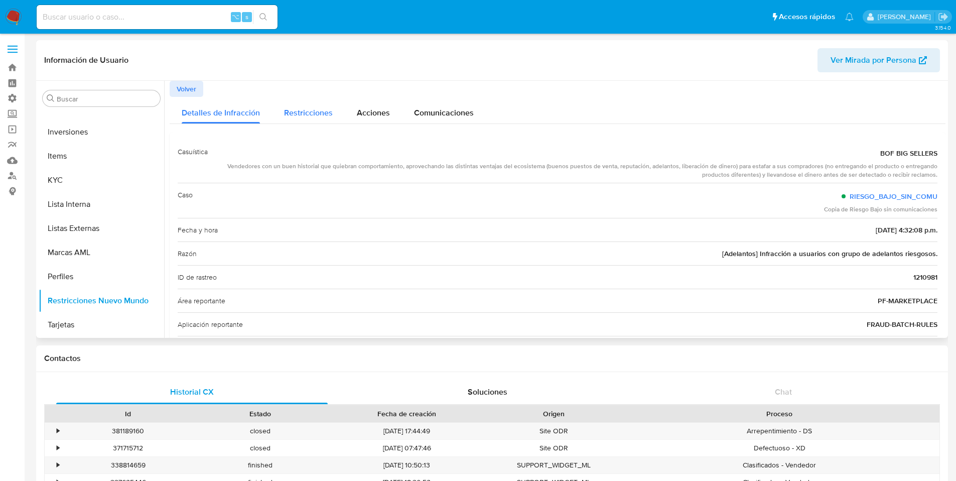
click at [296, 107] on span "Restricciones" at bounding box center [308, 113] width 49 height 12
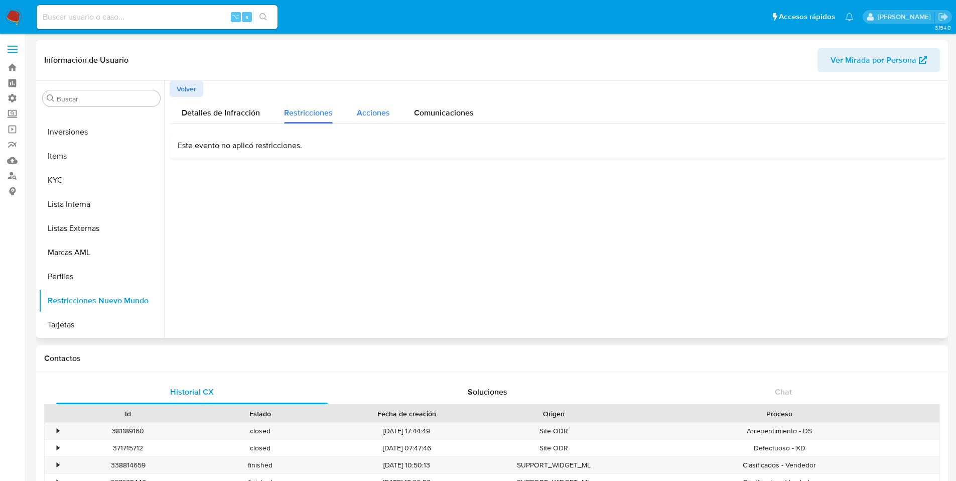
click at [363, 111] on span "Acciones" at bounding box center [373, 113] width 33 height 12
click at [417, 113] on span "Comunicaciones" at bounding box center [444, 113] width 60 height 12
click at [185, 112] on span "Detalles de Infracción" at bounding box center [221, 113] width 78 height 12
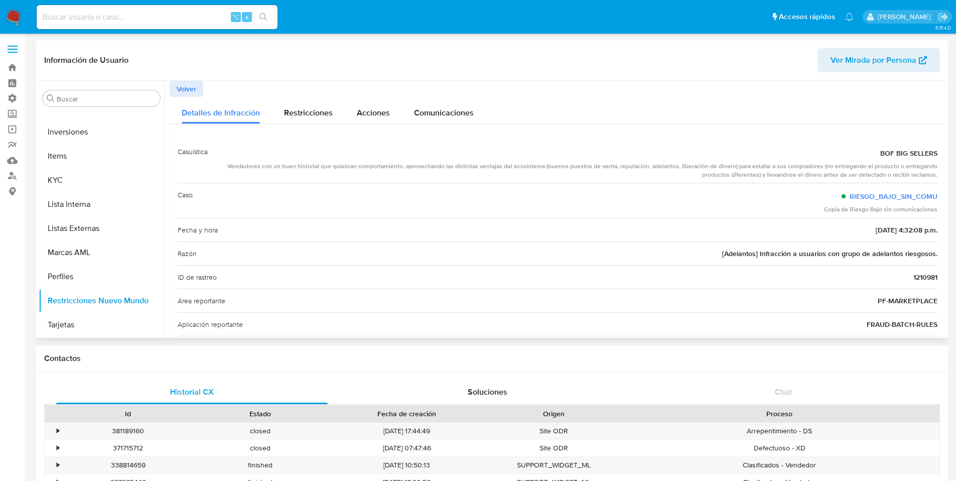
click at [191, 93] on span "Volver" at bounding box center [187, 89] width 20 height 14
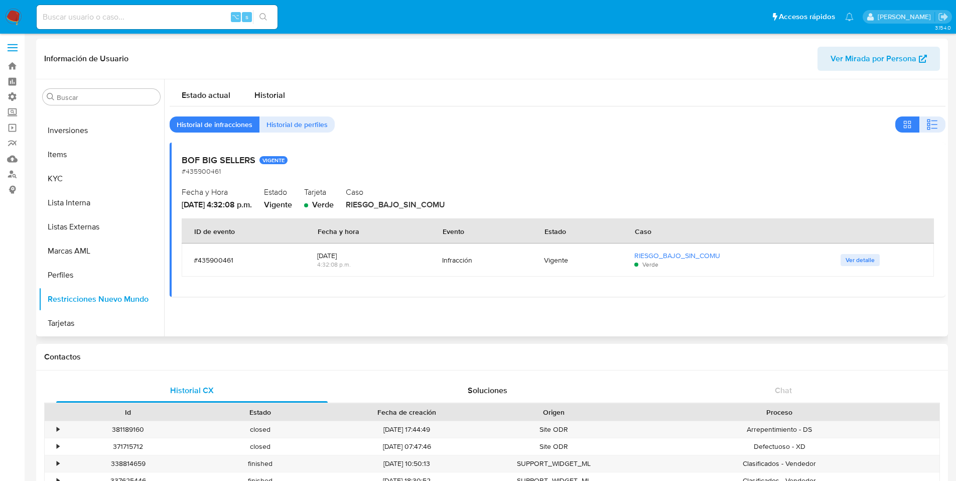
scroll to position [2, 0]
click at [283, 121] on span "Historial de perfiles" at bounding box center [296, 124] width 61 height 14
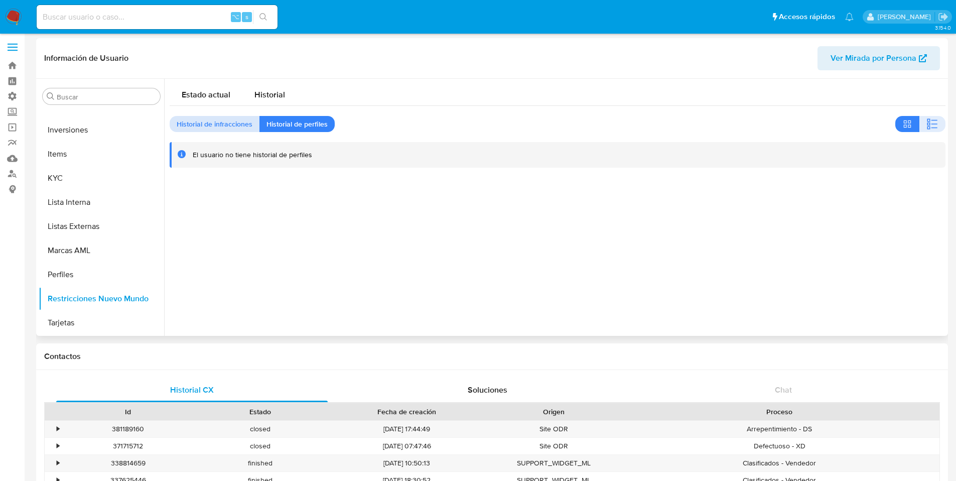
click at [233, 125] on span "Historial de infracciones" at bounding box center [215, 124] width 76 height 14
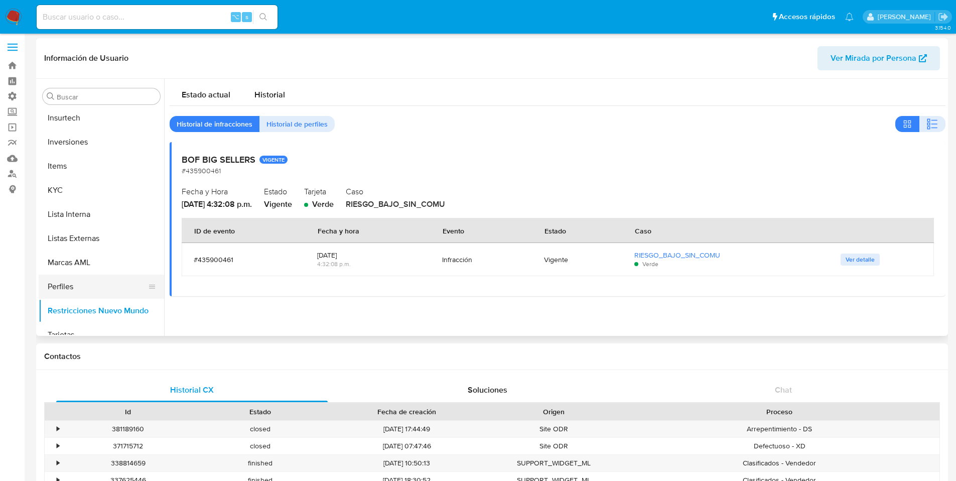
scroll to position [459, 0]
click at [94, 263] on button "Marcas AML" at bounding box center [97, 263] width 117 height 24
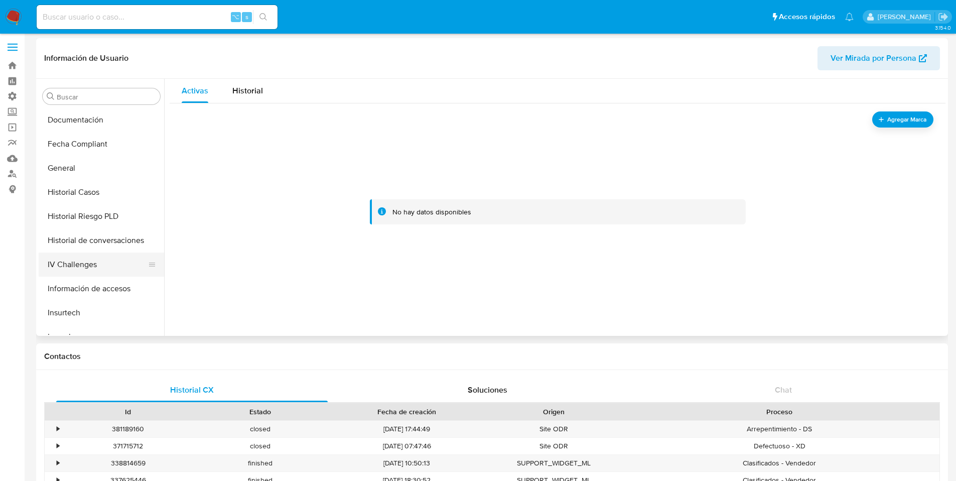
scroll to position [265, 0]
click at [105, 210] on button "Historial Riesgo PLD" at bounding box center [97, 217] width 117 height 24
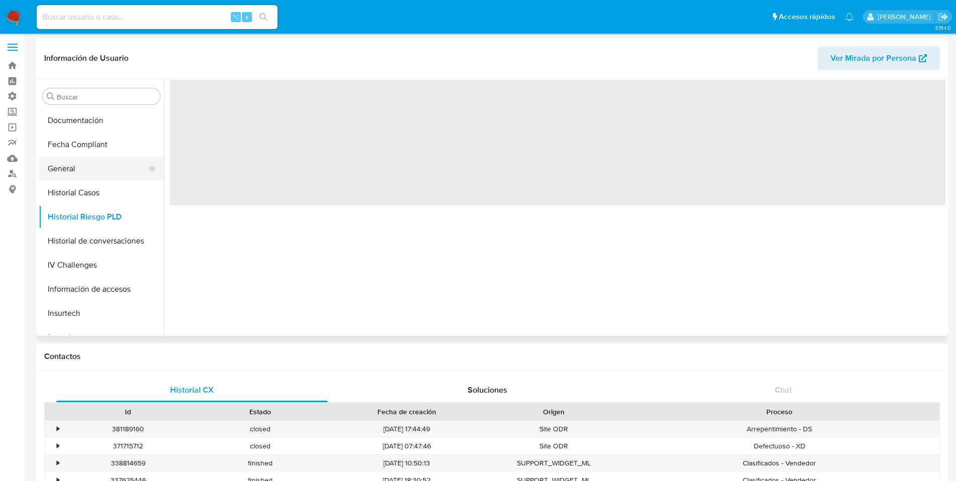
click at [104, 172] on button "General" at bounding box center [97, 169] width 117 height 24
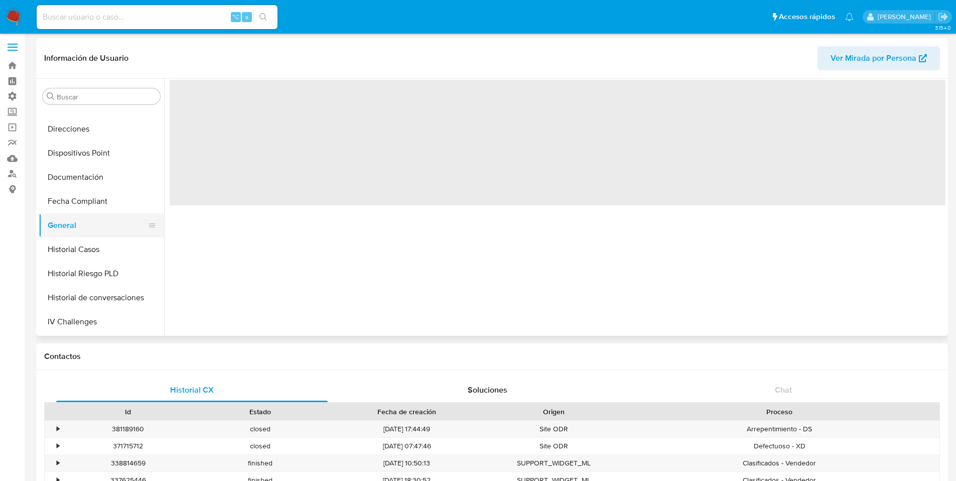
scroll to position [200, 0]
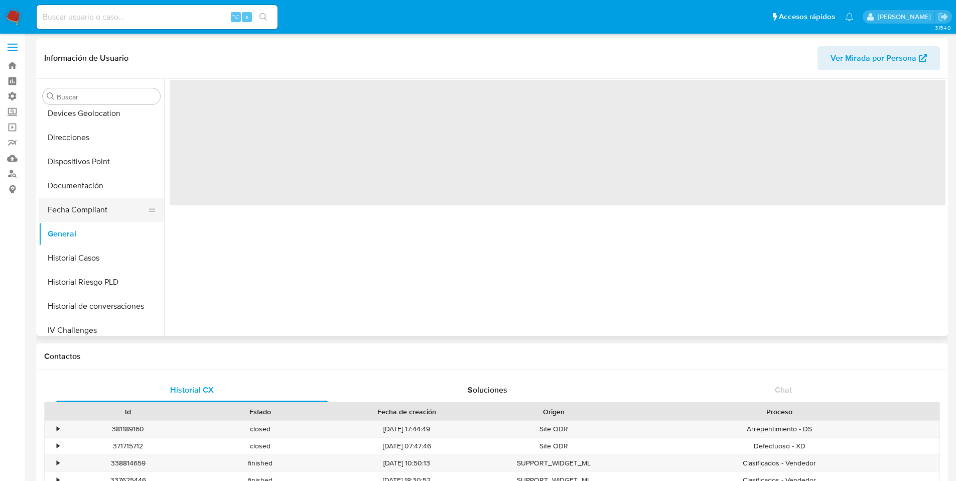
click at [105, 211] on button "Fecha Compliant" at bounding box center [97, 210] width 117 height 24
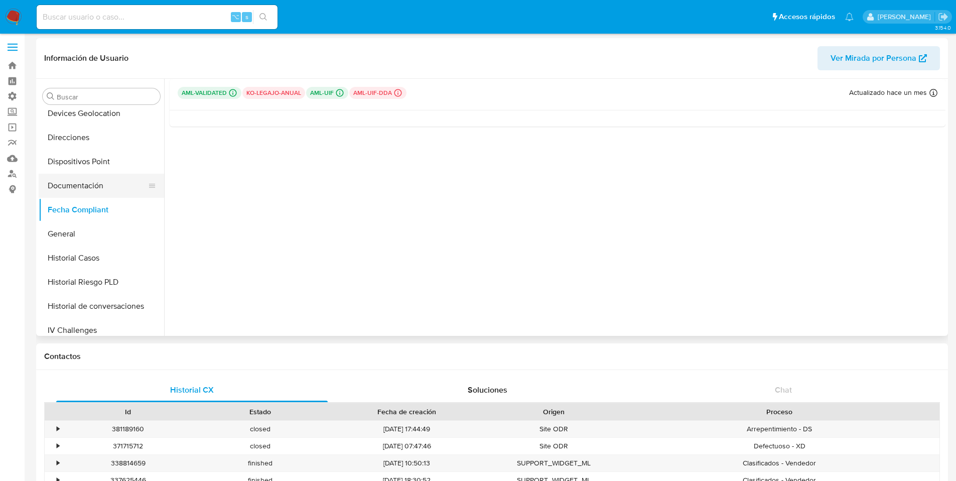
click at [99, 183] on button "Documentación" at bounding box center [97, 186] width 117 height 24
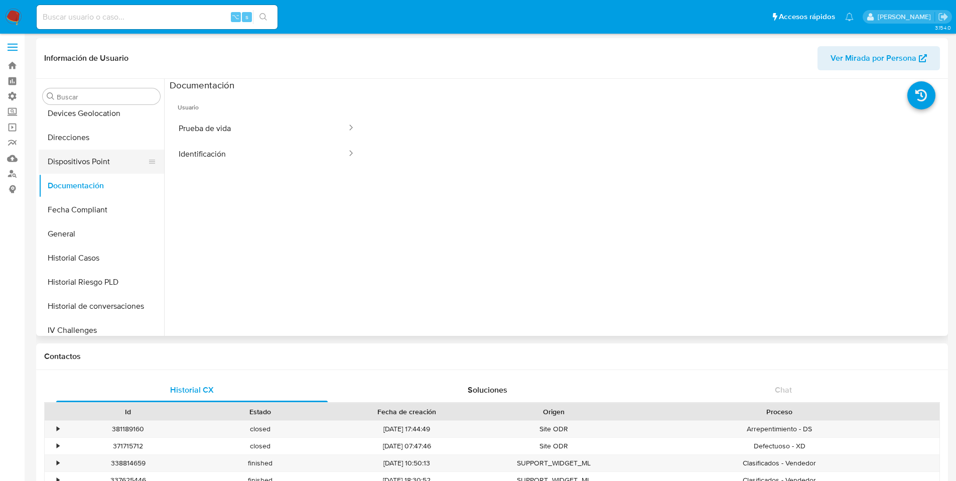
click at [100, 167] on button "Dispositivos Point" at bounding box center [97, 162] width 117 height 24
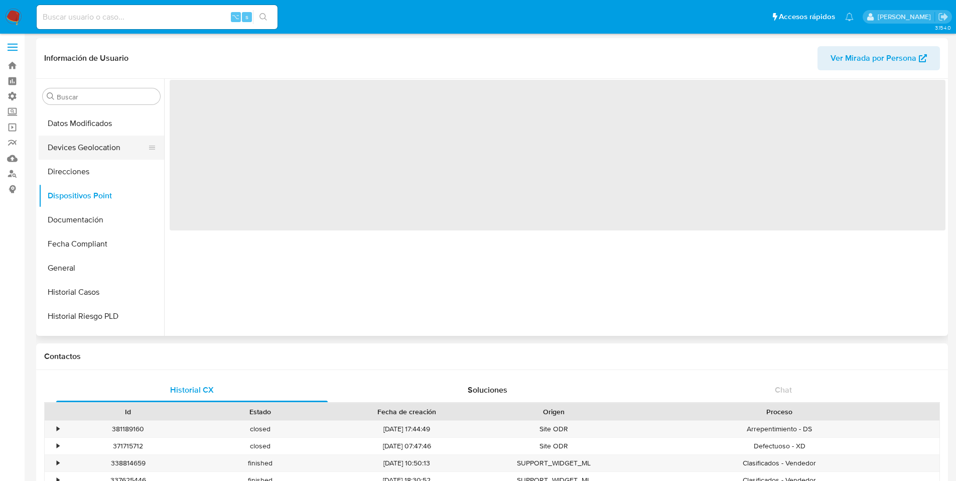
scroll to position [144, 0]
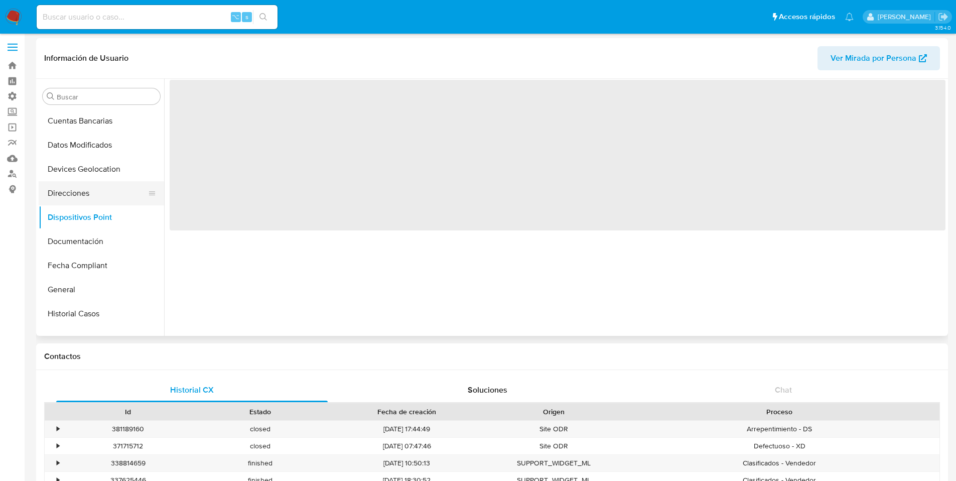
click at [96, 189] on button "Direcciones" at bounding box center [97, 193] width 117 height 24
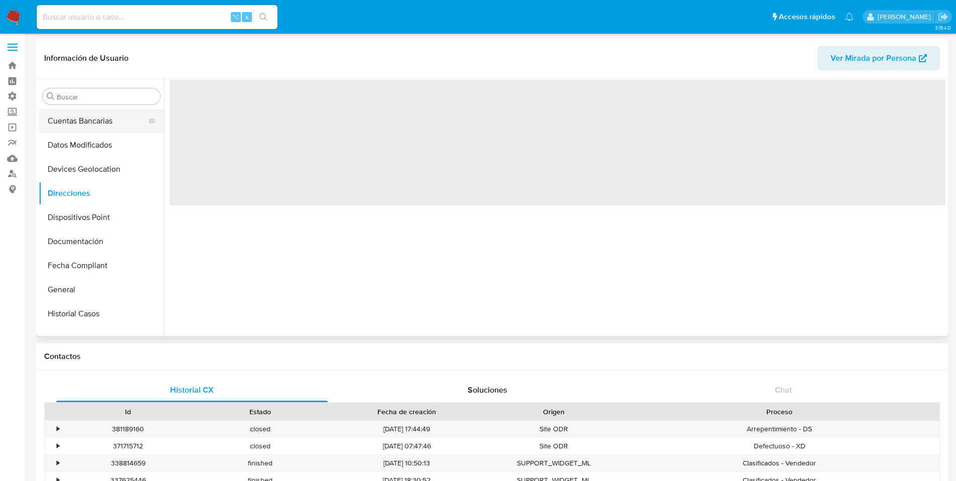
click at [105, 129] on button "Cuentas Bancarias" at bounding box center [97, 121] width 117 height 24
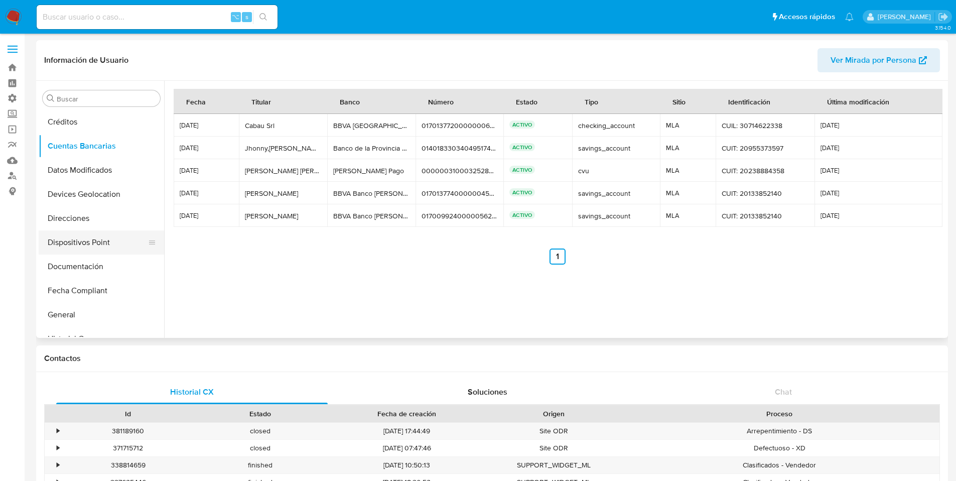
scroll to position [121, 0]
click at [90, 261] on button "Documentación" at bounding box center [97, 266] width 117 height 24
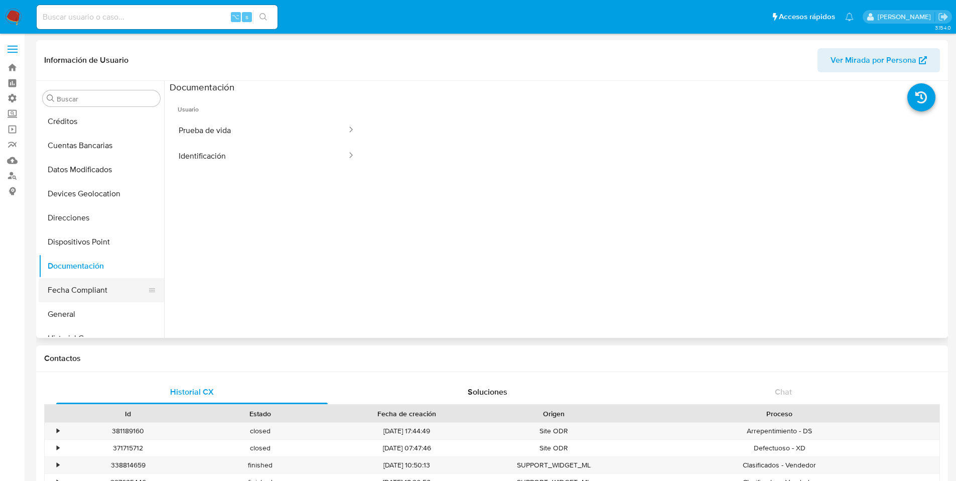
click at [86, 293] on button "Fecha Compliant" at bounding box center [97, 290] width 117 height 24
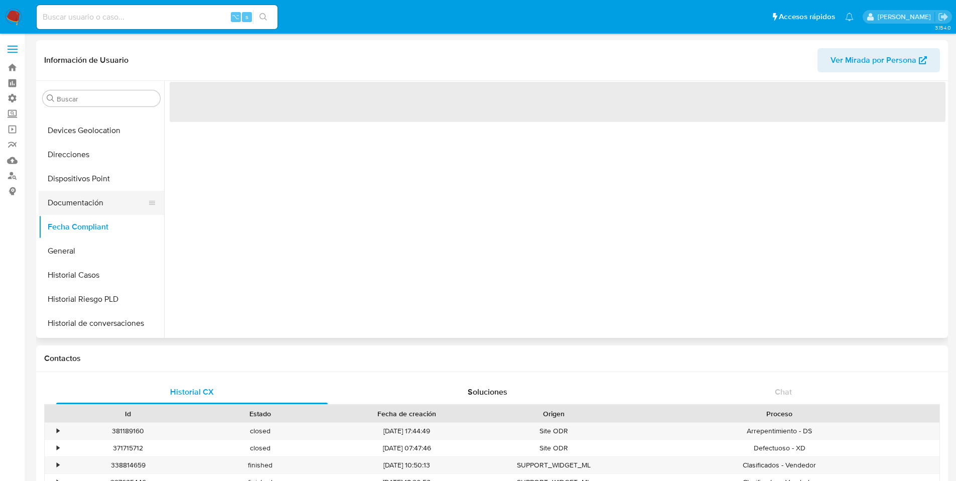
scroll to position [202, 0]
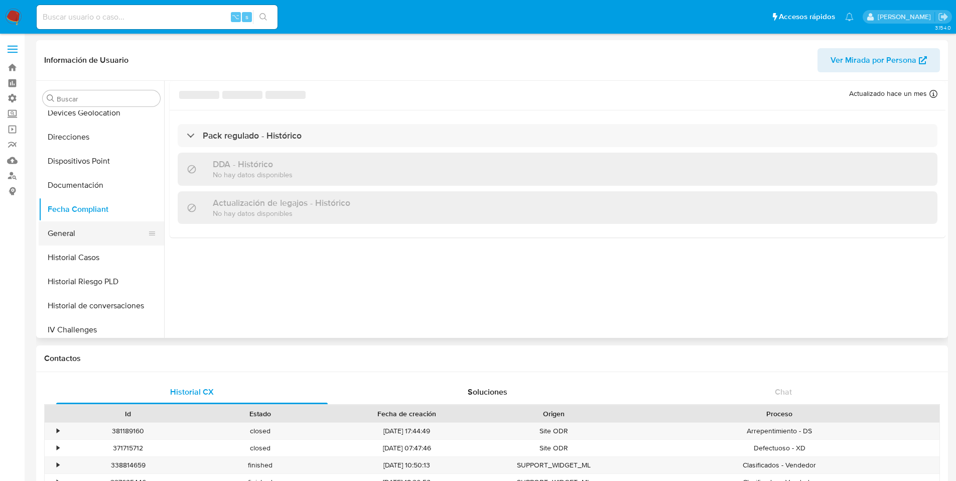
click at [88, 243] on button "General" at bounding box center [97, 233] width 117 height 24
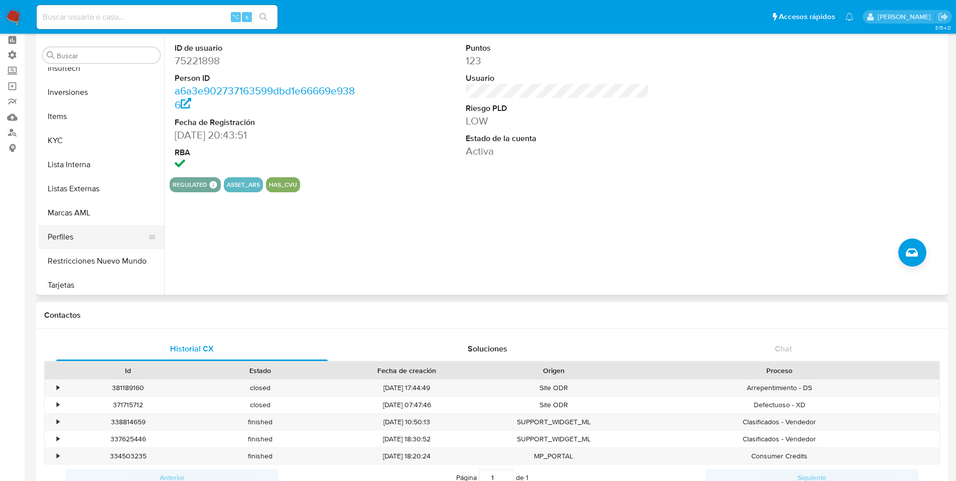
scroll to position [468, 0]
click at [95, 287] on button "Tarjetas" at bounding box center [97, 285] width 117 height 24
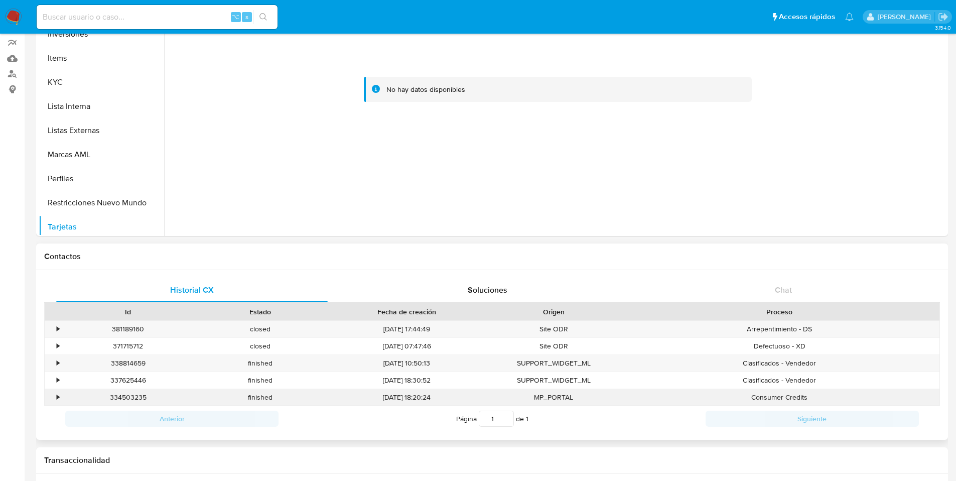
scroll to position [203, 0]
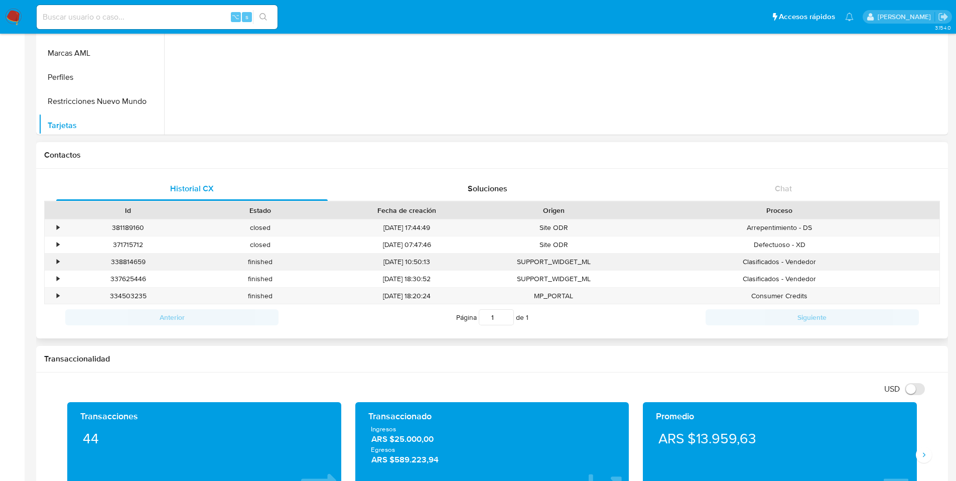
click at [55, 260] on div "•" at bounding box center [54, 261] width 18 height 17
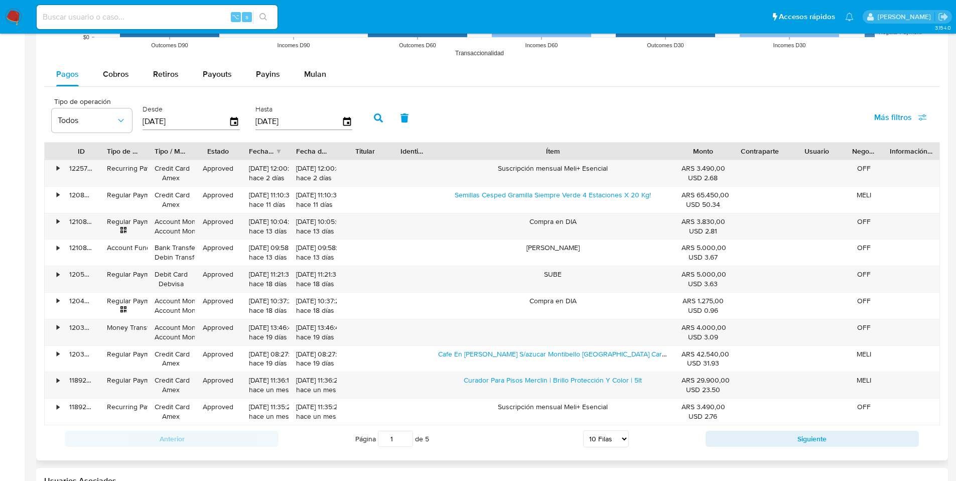
scroll to position [1182, 0]
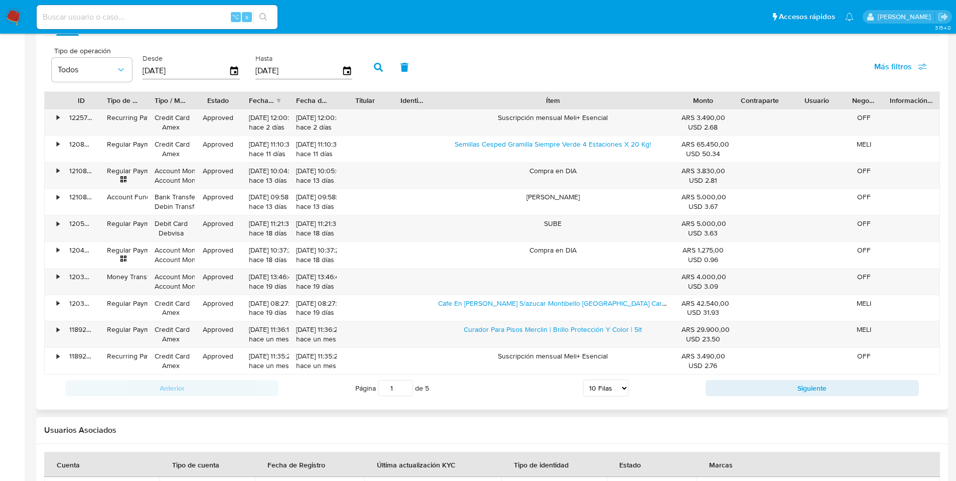
click at [598, 391] on select "5 Filas 10 Filas 20 Filas 25 Filas 50 Filas 100 Filas" at bounding box center [606, 387] width 46 height 17
select select "100"
click at [583, 379] on select "5 Filas 10 Filas 20 Filas 25 Filas 50 Filas 100 Filas" at bounding box center [606, 387] width 46 height 17
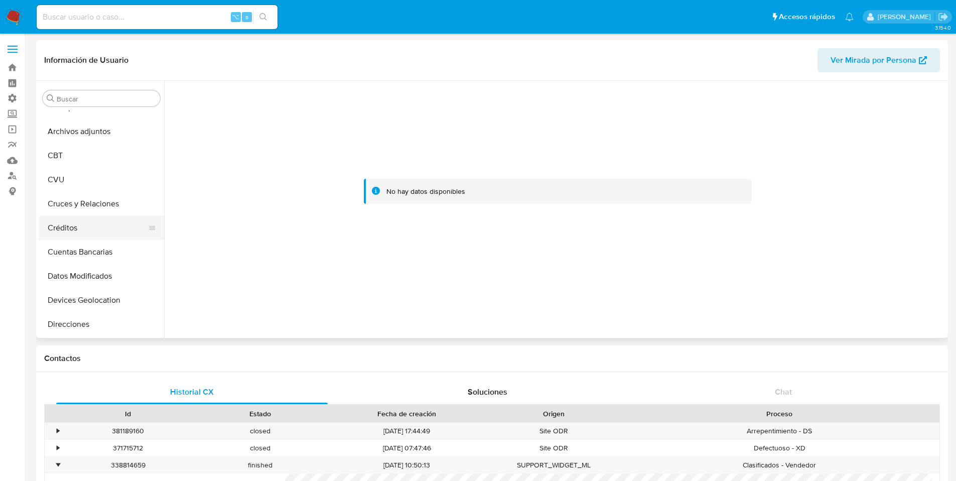
scroll to position [16, 0]
